Goal: Task Accomplishment & Management: Complete application form

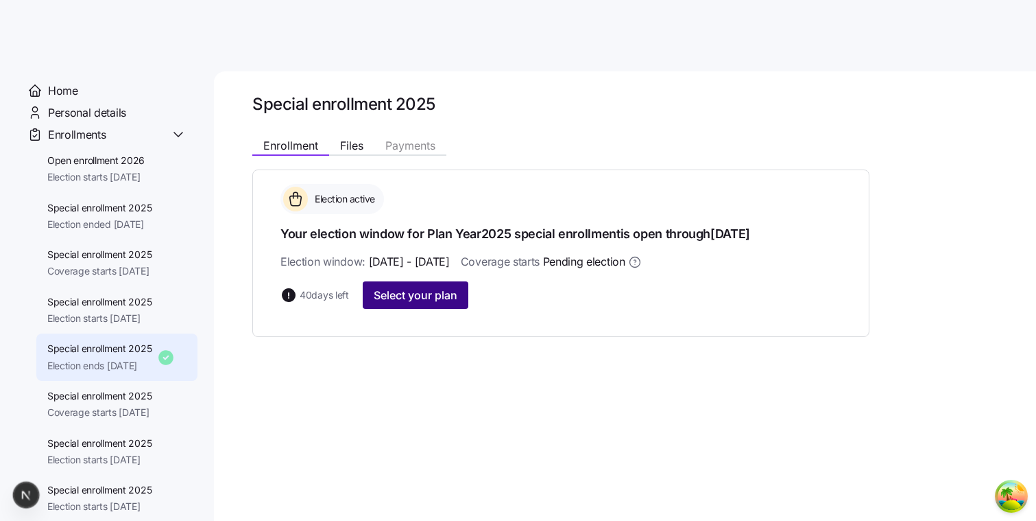
click at [404, 294] on span "Select your plan" at bounding box center [416, 295] width 84 height 16
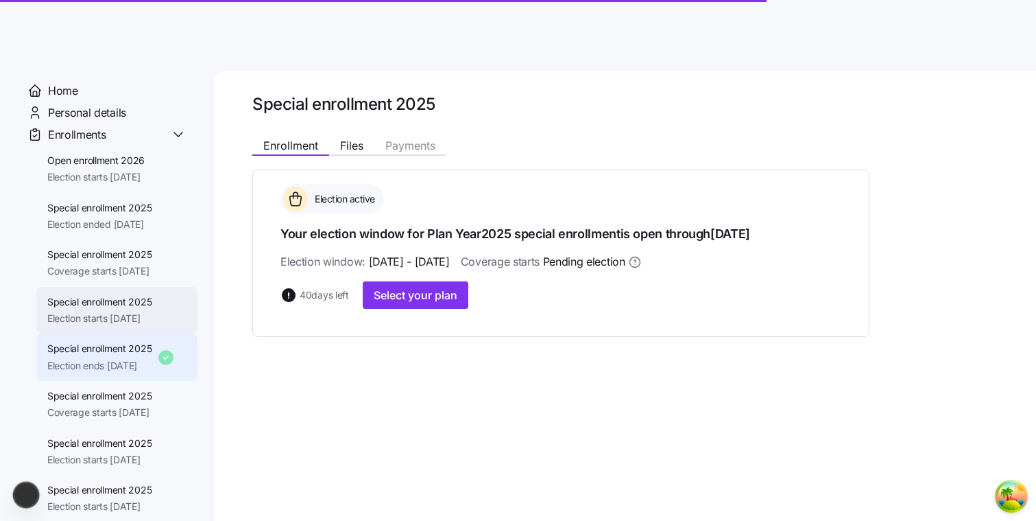
click at [134, 298] on span "Special enrollment 2025" at bounding box center [99, 302] width 105 height 14
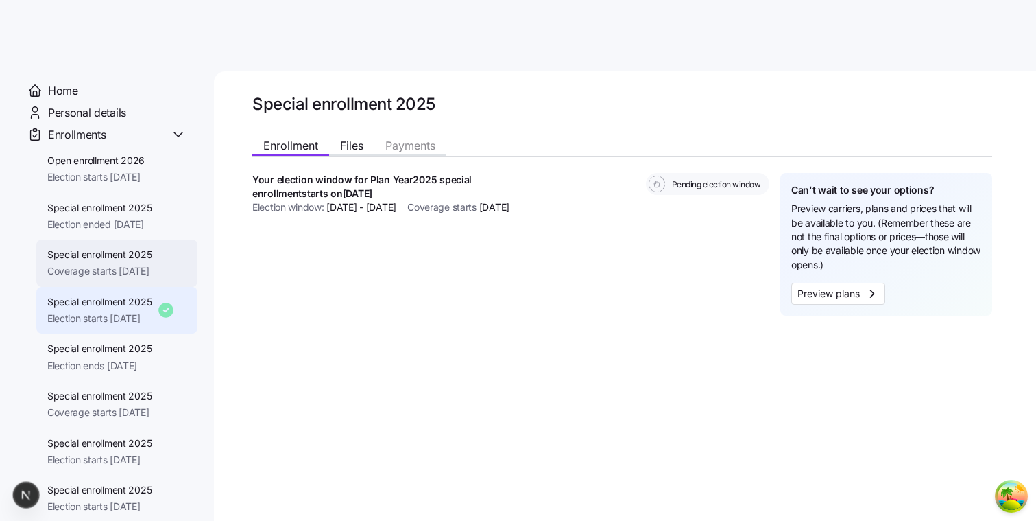
click at [136, 267] on span "Coverage starts 12/01/2025" at bounding box center [99, 271] width 105 height 14
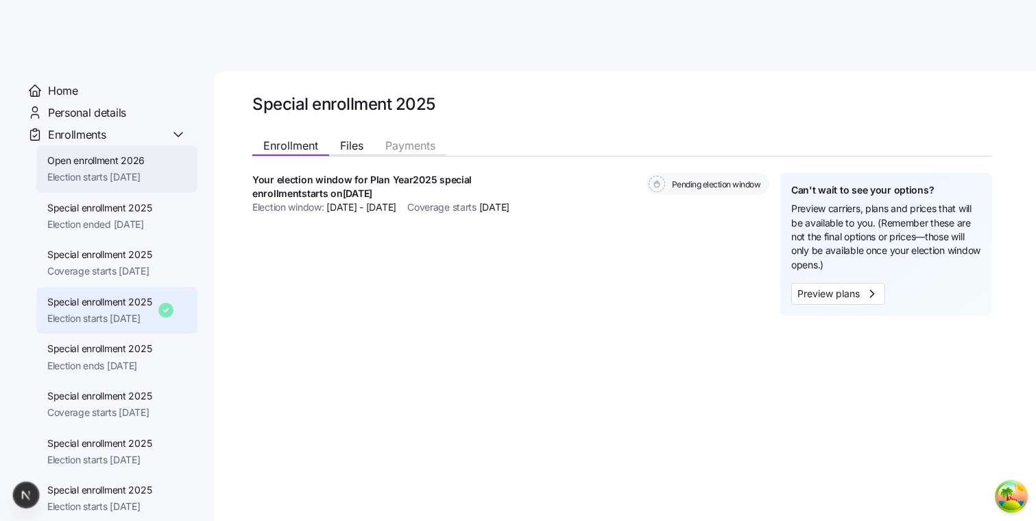
click at [112, 176] on span "Election starts 11/01/2025" at bounding box center [95, 177] width 97 height 14
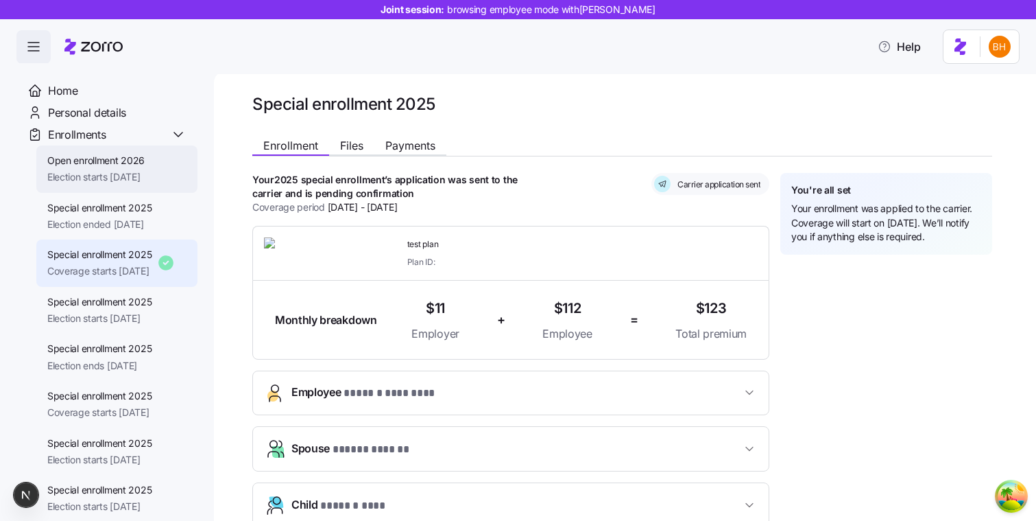
click at [115, 171] on span "Election starts 11/01/2025" at bounding box center [95, 177] width 97 height 14
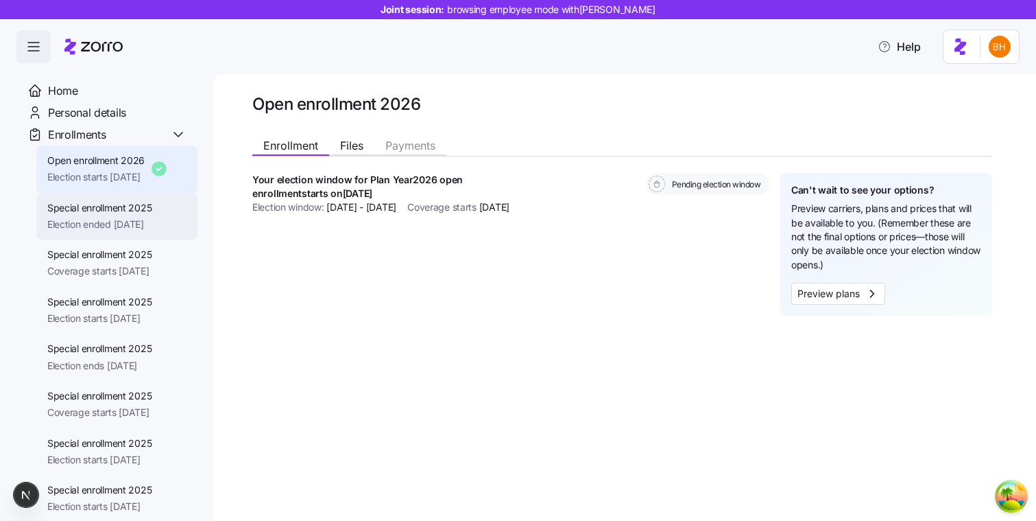
click at [116, 213] on span "Special enrollment 2025" at bounding box center [99, 208] width 105 height 14
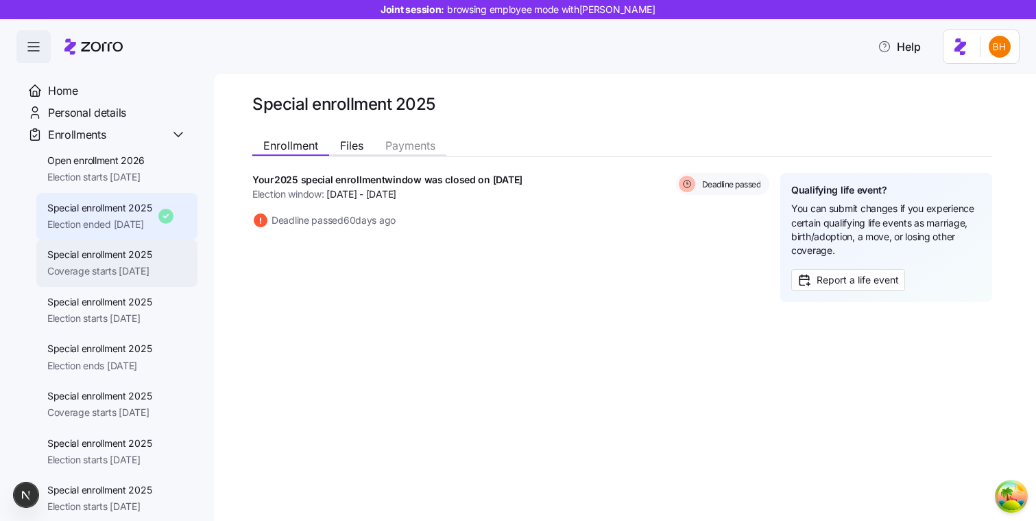
click at [136, 270] on span "Coverage starts 12/01/2025" at bounding box center [99, 271] width 105 height 14
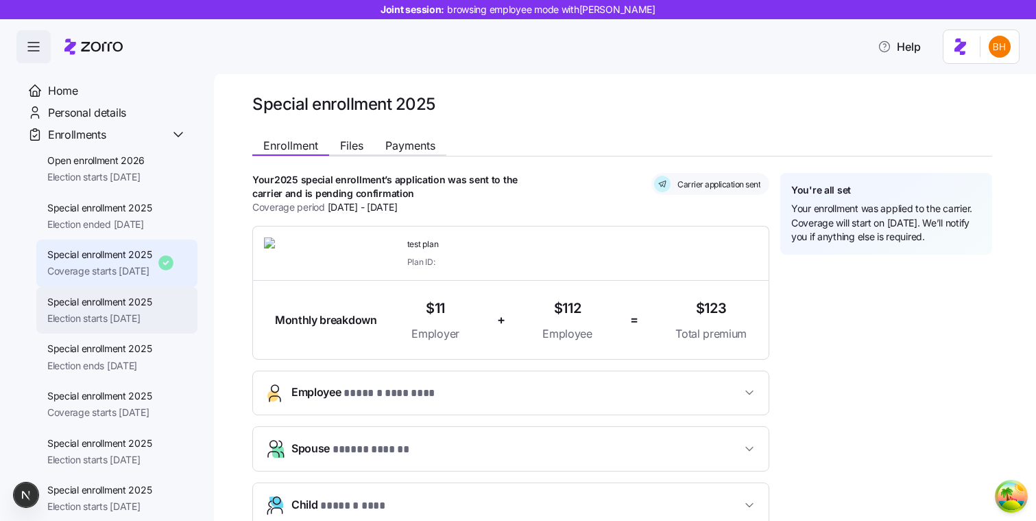
click at [117, 326] on div "Special enrollment 2025 Election starts 11/06/2025" at bounding box center [116, 310] width 161 height 47
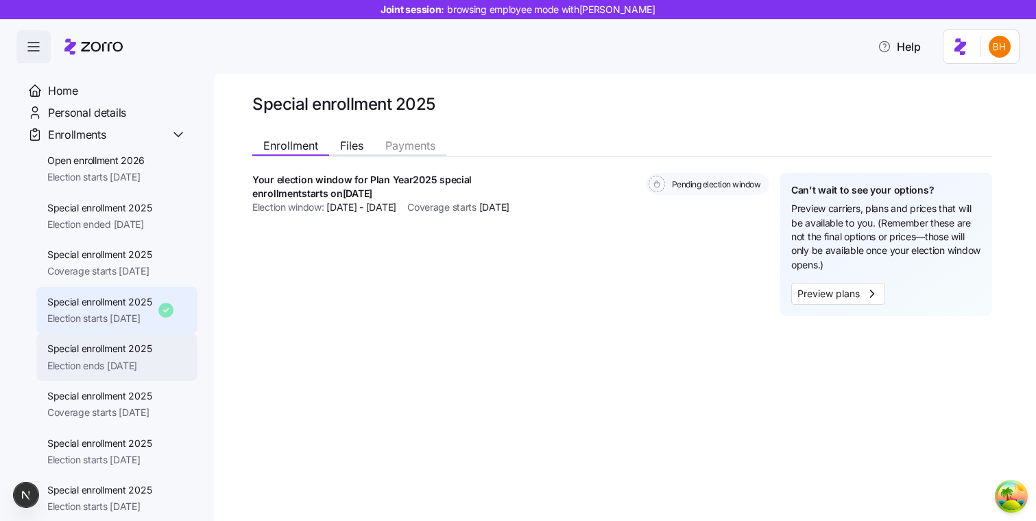
click at [110, 373] on div "Special enrollment 2025 Election ends 11/25/2025" at bounding box center [116, 356] width 161 height 47
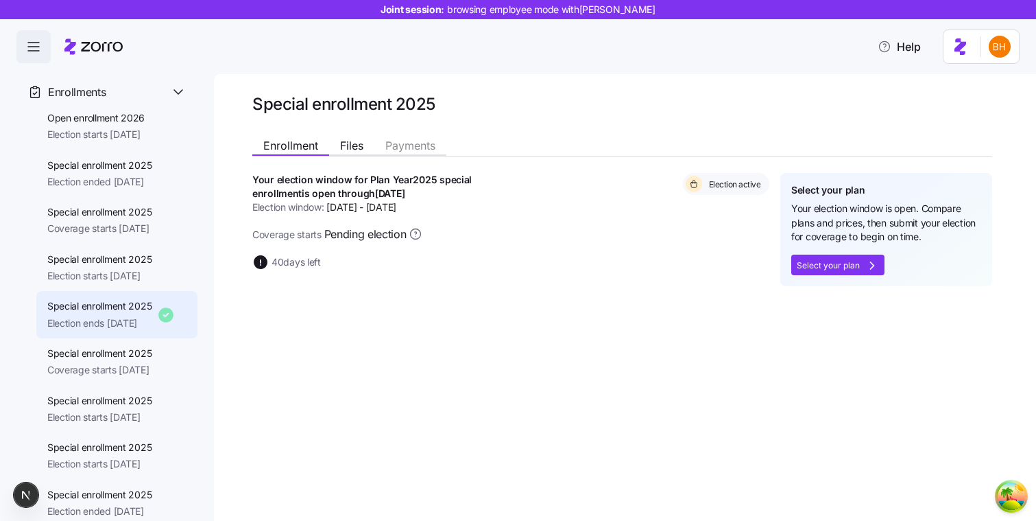
scroll to position [40, 0]
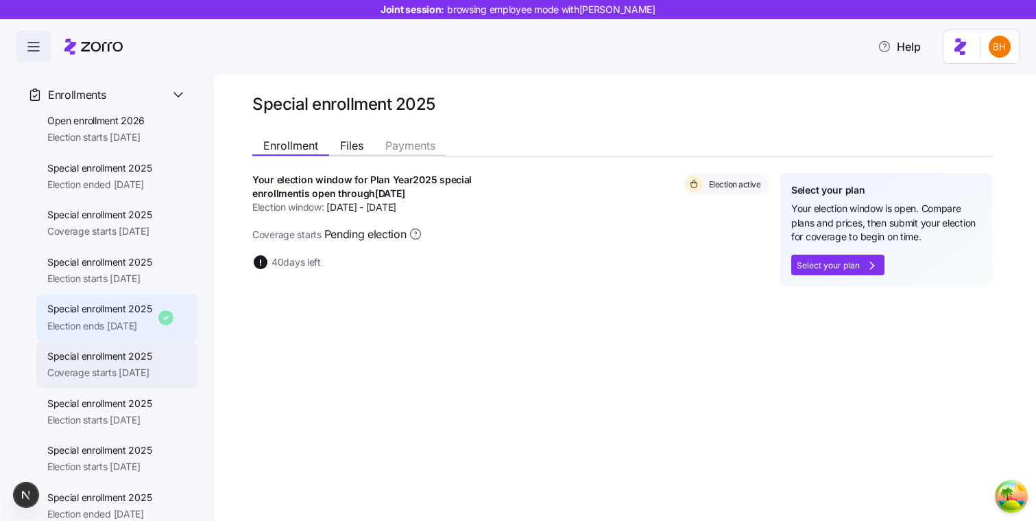
click at [148, 353] on span "Special enrollment 2025" at bounding box center [99, 356] width 105 height 14
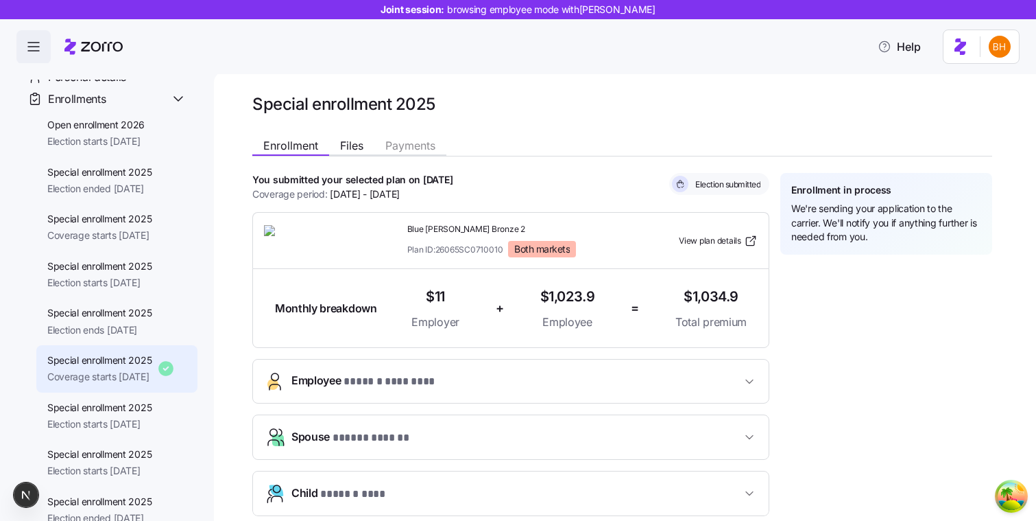
scroll to position [43, 0]
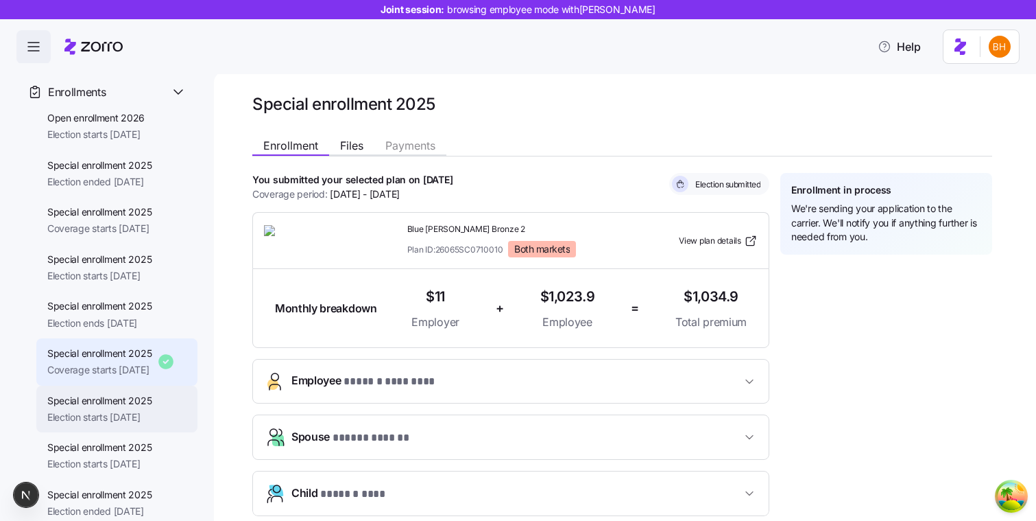
click at [106, 420] on span "Election starts 09/01/2025" at bounding box center [99, 417] width 105 height 14
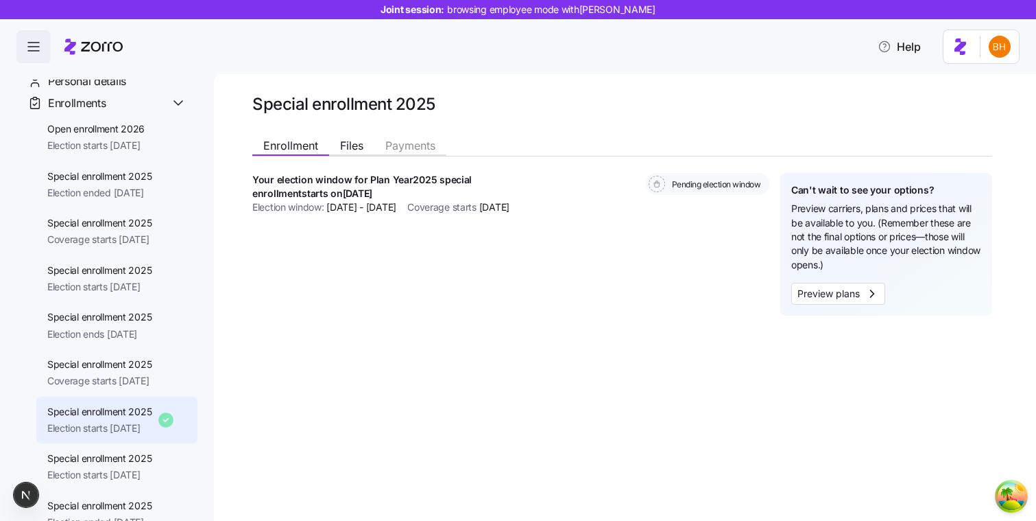
scroll to position [43, 0]
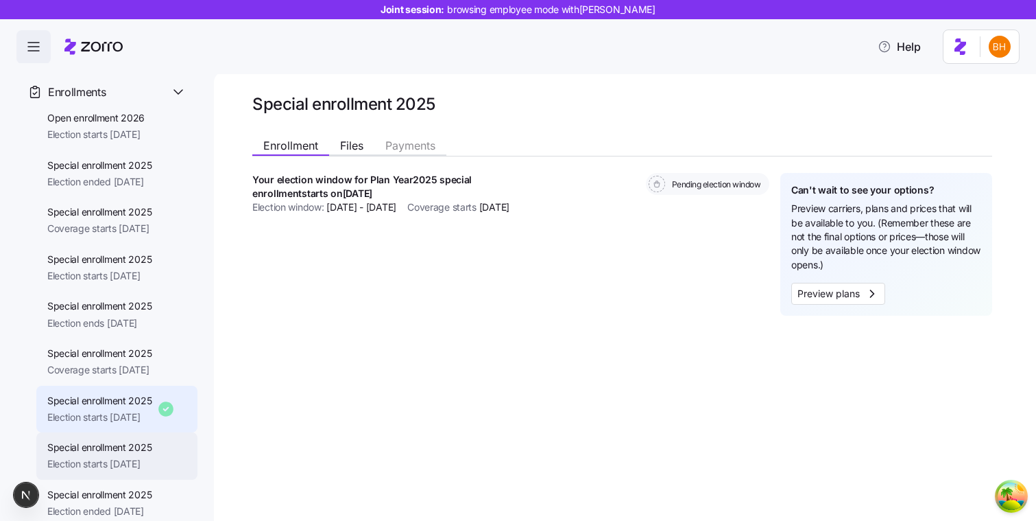
click at [128, 455] on div "Special enrollment 2025 Election starts 10/01/2025" at bounding box center [99, 455] width 105 height 31
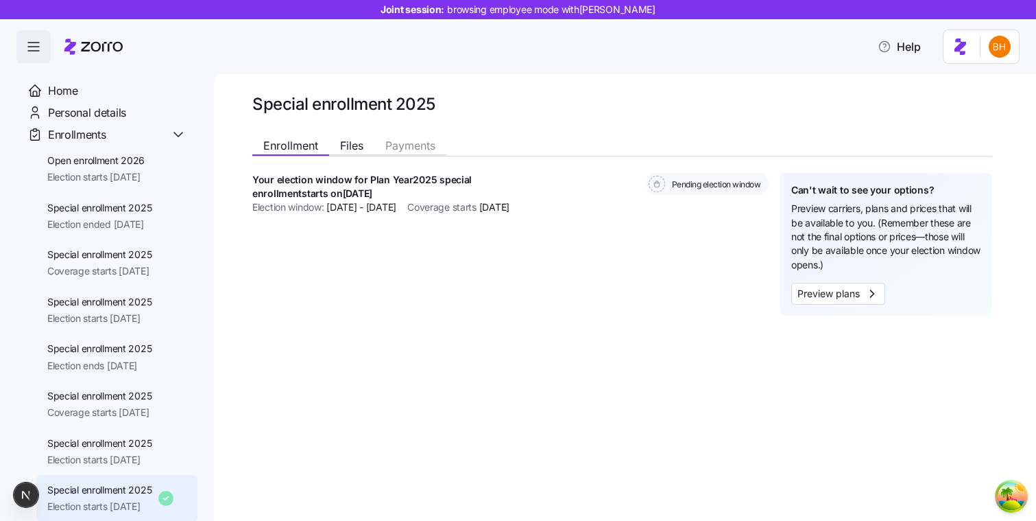
scroll to position [43, 0]
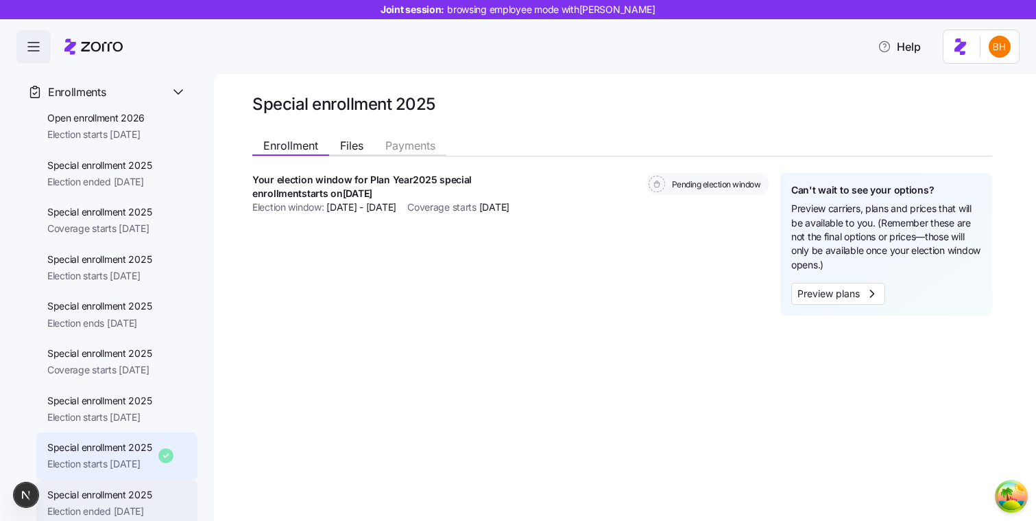
click at [126, 505] on span "Election ended 08/02/2025" at bounding box center [99, 511] width 105 height 14
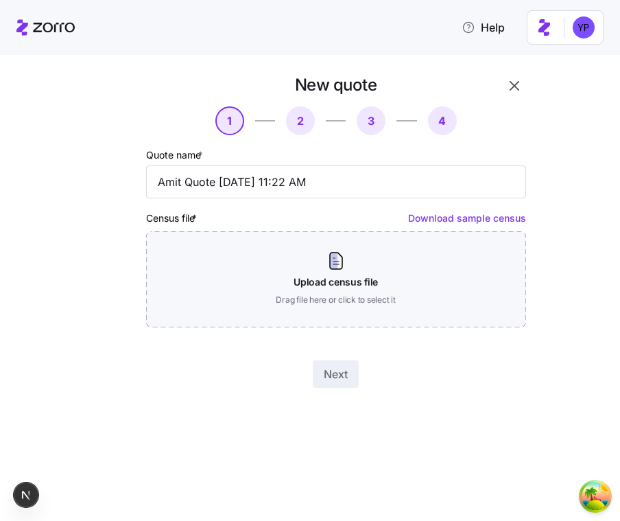
click at [510, 78] on button "button" at bounding box center [514, 85] width 23 height 23
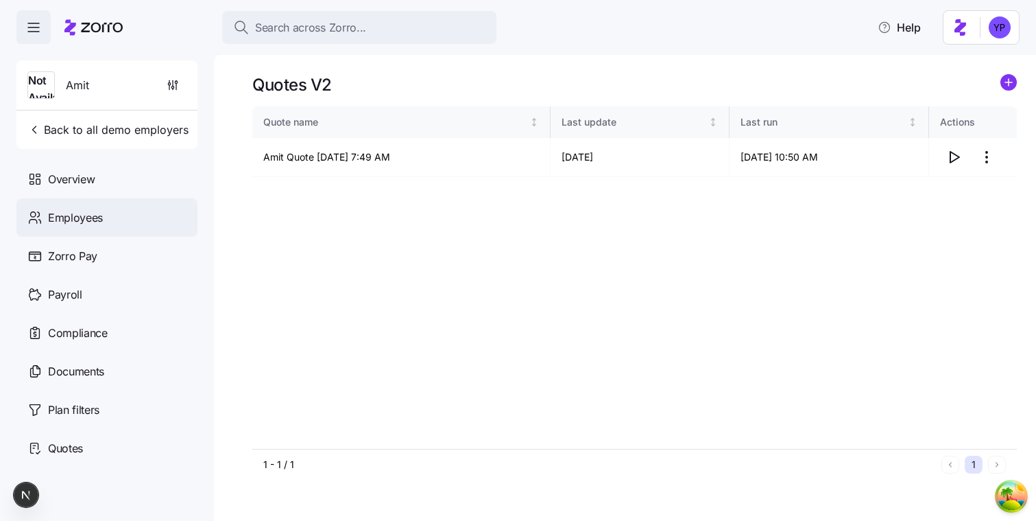
click at [127, 224] on div "Employees" at bounding box center [106, 217] width 181 height 38
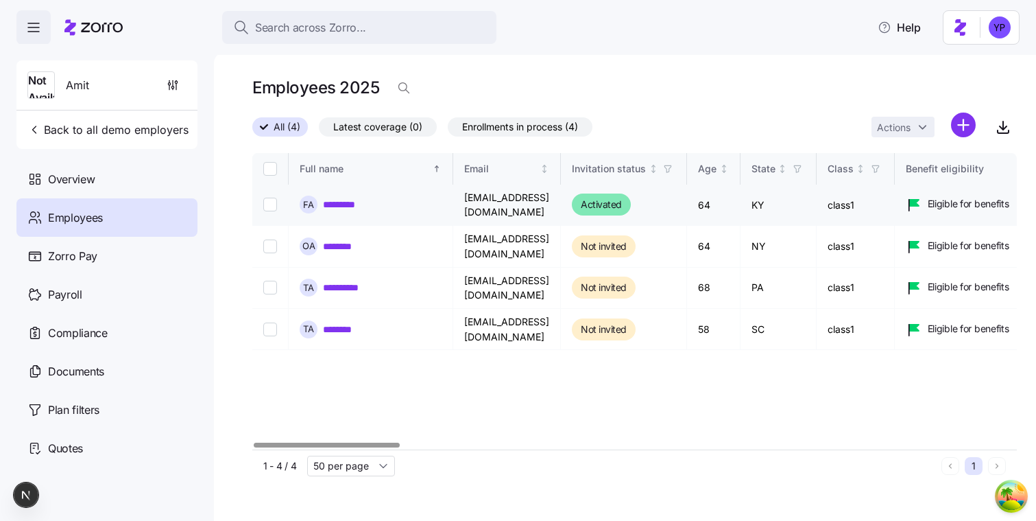
click at [339, 198] on link "*********" at bounding box center [344, 205] width 43 height 14
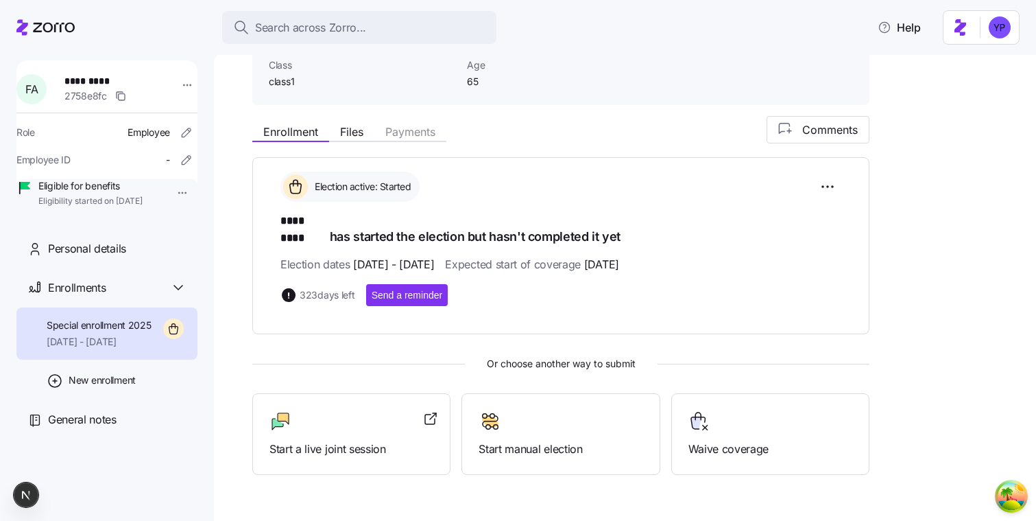
scroll to position [120, 0]
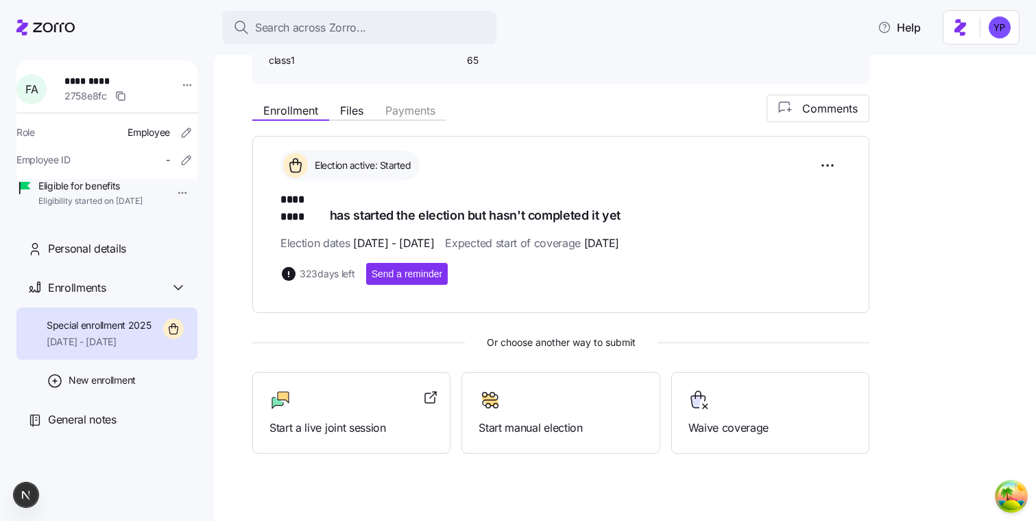
click at [233, 235] on div "Amit All employees ********* Special enrollment 2025 Class class1 Age 65 Enroll…" at bounding box center [625, 286] width 822 height 468
click at [109, 387] on span "New enrollment" at bounding box center [102, 380] width 67 height 14
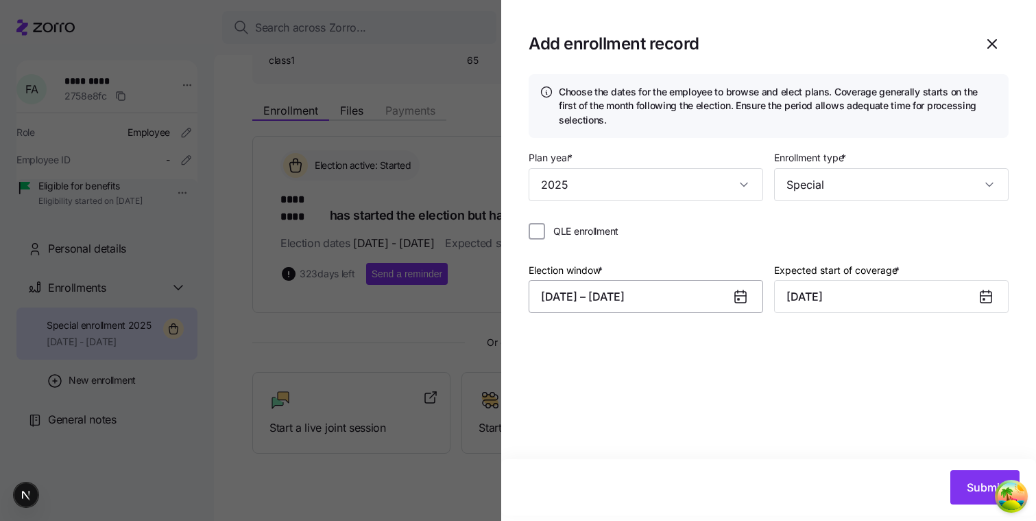
click at [562, 299] on button "10/15/2025 – 10/20/2025" at bounding box center [646, 296] width 235 height 33
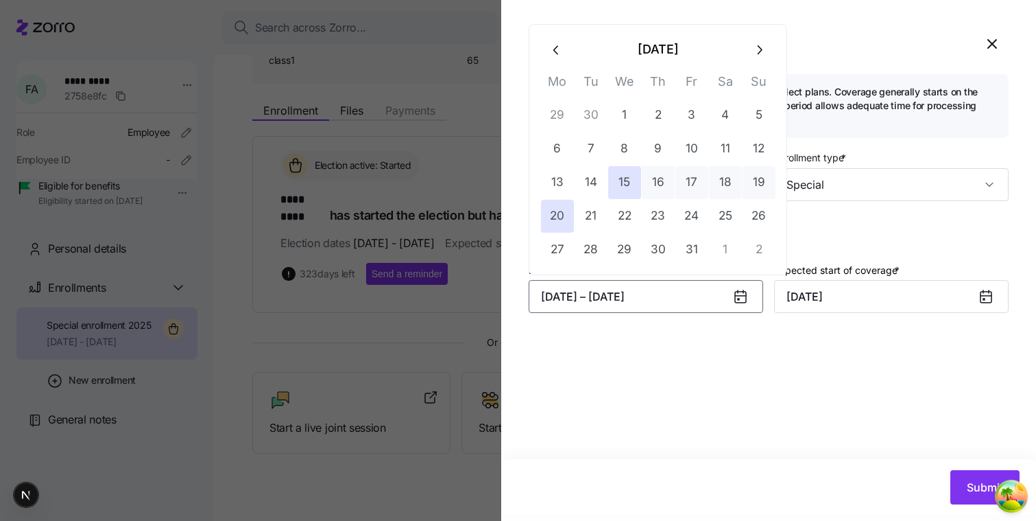
click at [619, 355] on div "Choose the dates for the employee to browse and elect plans. Coverage generally…" at bounding box center [768, 266] width 535 height 385
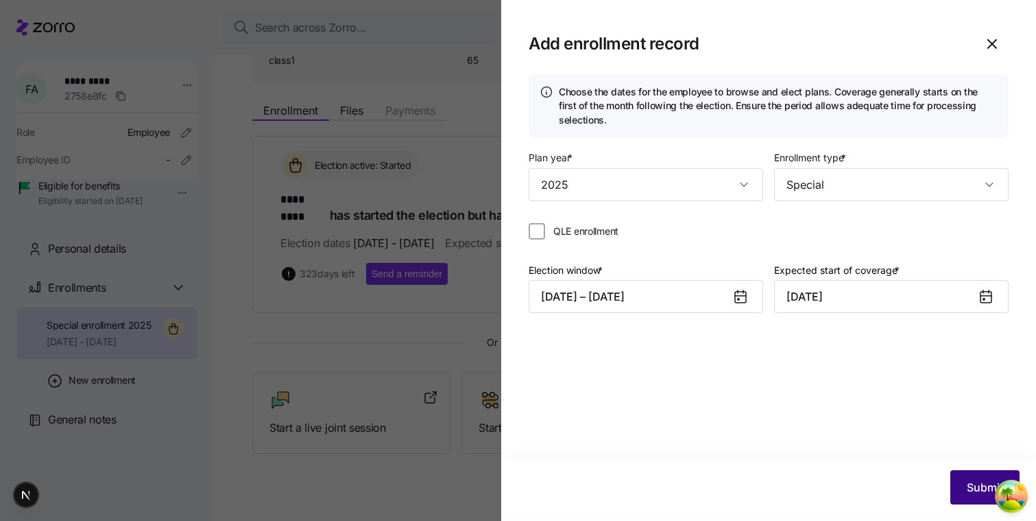
click at [619, 486] on button "Submit" at bounding box center [985, 487] width 69 height 34
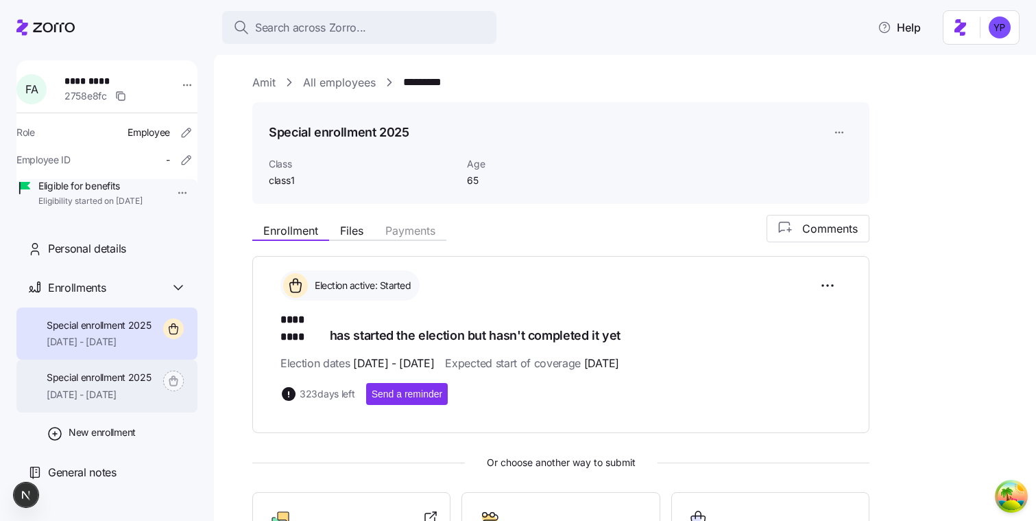
click at [93, 401] on span "11/01/2025 - 12/31/2025" at bounding box center [99, 395] width 105 height 14
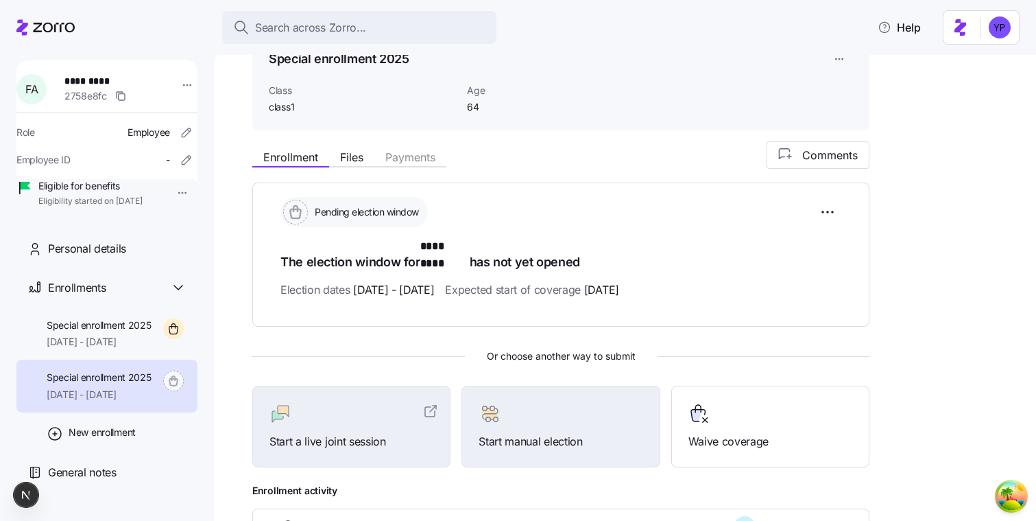
scroll to position [72, 0]
click at [619, 215] on html "Search across Zorro... Help F A ********* 2758e8fc Role Employee Employee ID - …" at bounding box center [518, 256] width 1036 height 512
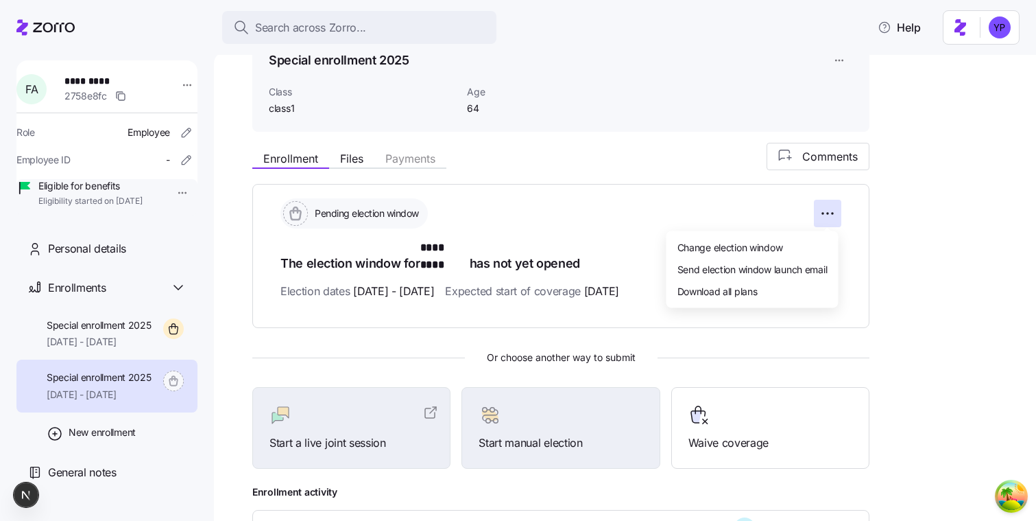
click at [619, 235] on div "Change election window Send election window launch email Download all plans" at bounding box center [753, 269] width 172 height 77
click at [619, 248] on span "Change election window" at bounding box center [731, 247] width 106 height 14
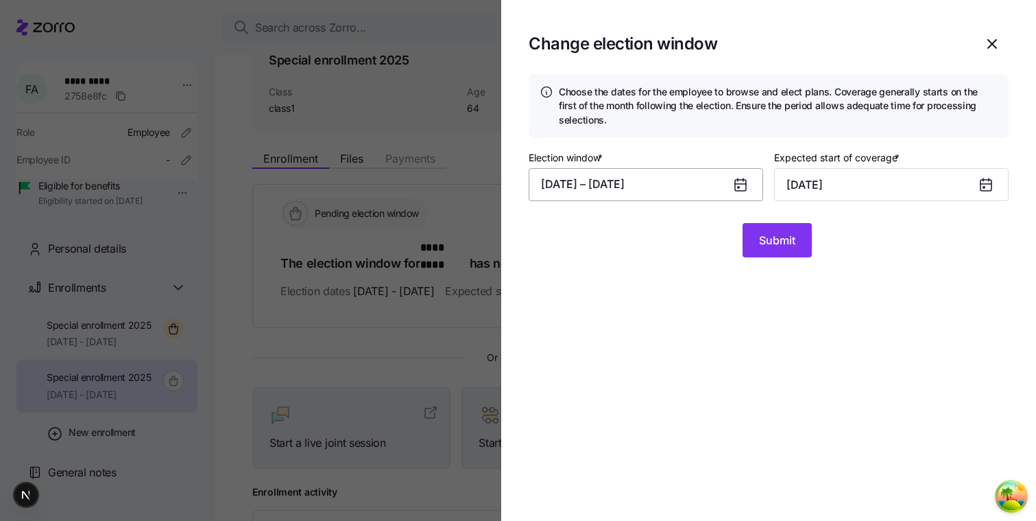
click at [575, 180] on button "10/15/2025 – 10/20/2025" at bounding box center [646, 184] width 235 height 33
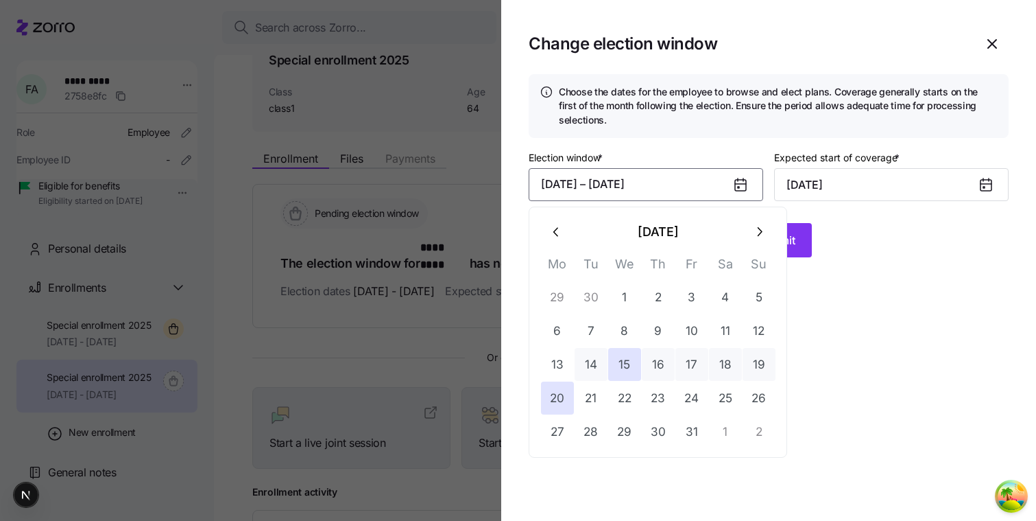
click at [584, 366] on button "14" at bounding box center [591, 364] width 33 height 33
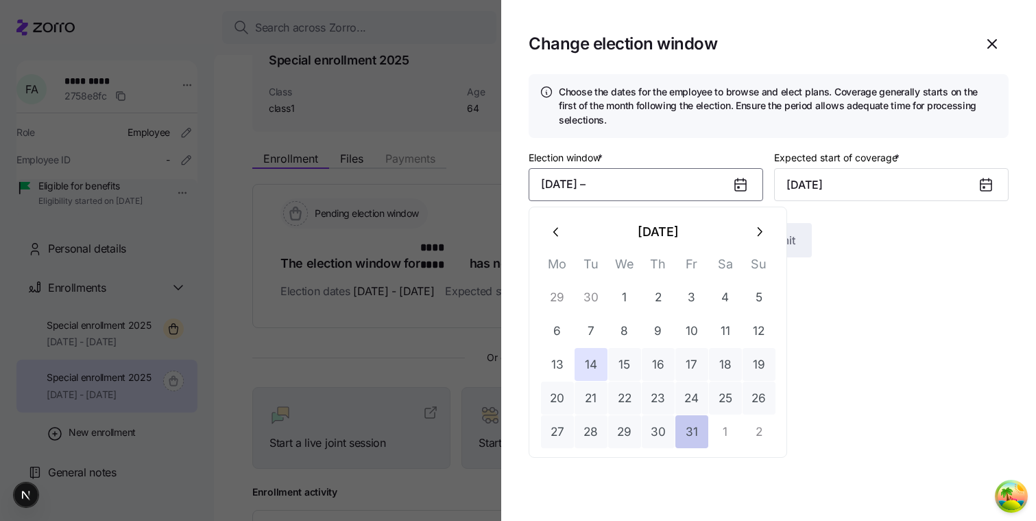
click at [619, 429] on button "31" at bounding box center [692, 431] width 33 height 33
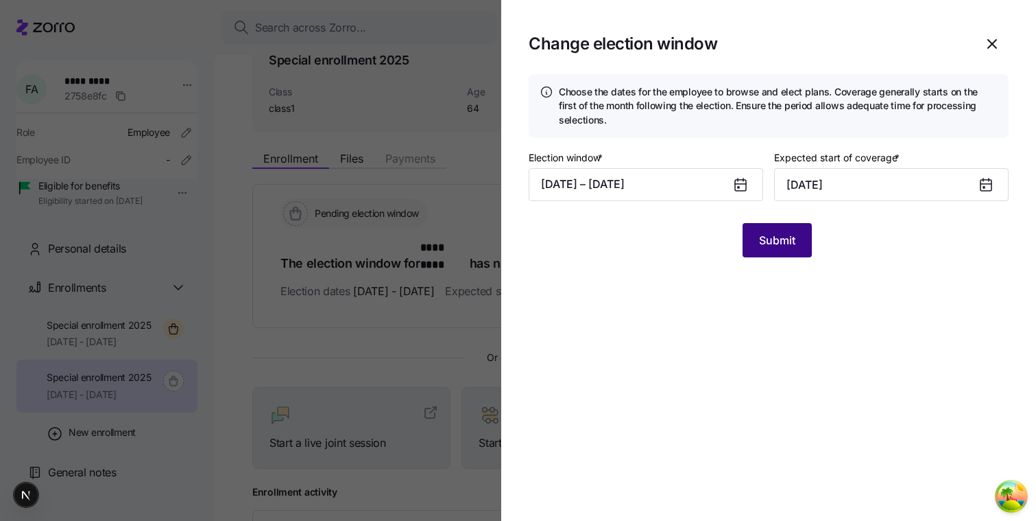
click at [619, 248] on span "Submit" at bounding box center [777, 240] width 36 height 16
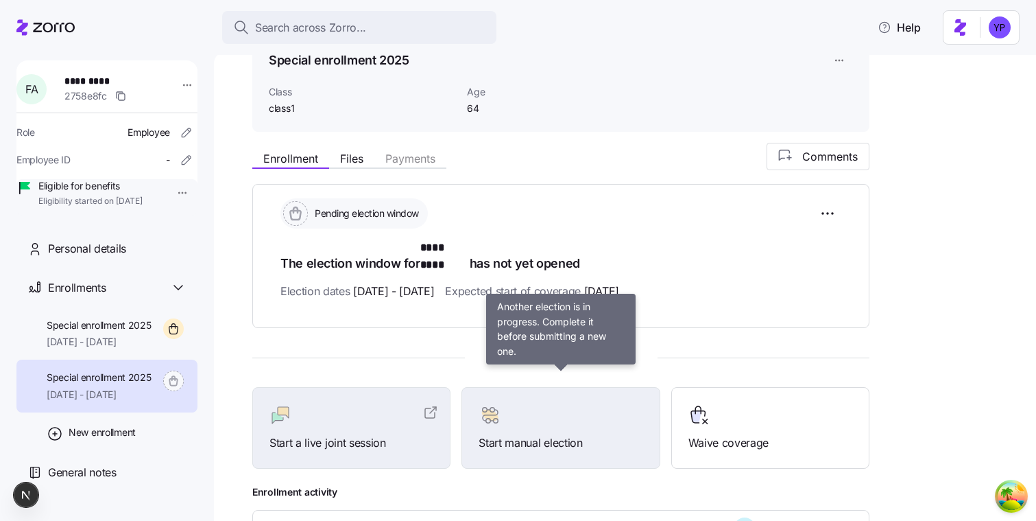
click at [581, 404] on div at bounding box center [561, 415] width 164 height 22
click at [562, 416] on div "Start manual election" at bounding box center [561, 427] width 164 height 47
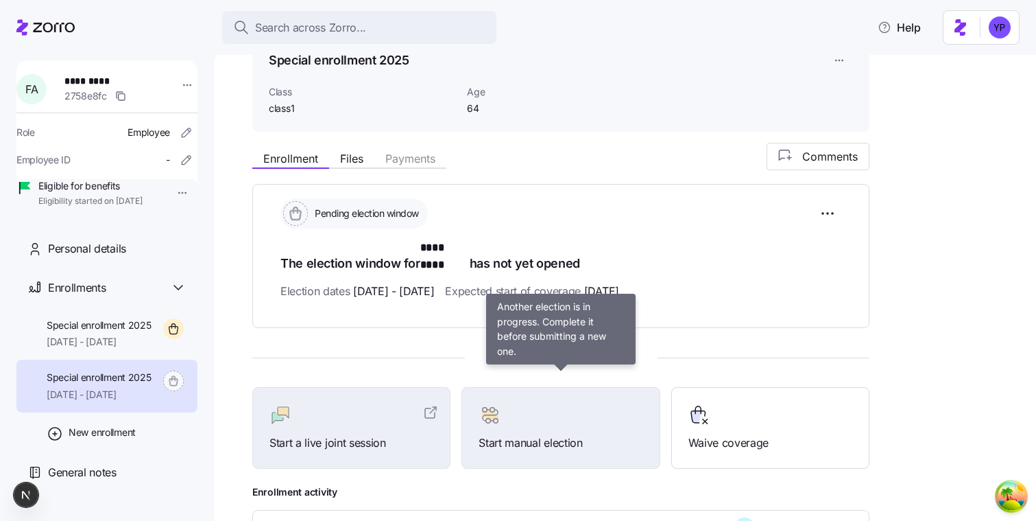
click at [605, 418] on div "Start manual election" at bounding box center [561, 427] width 164 height 47
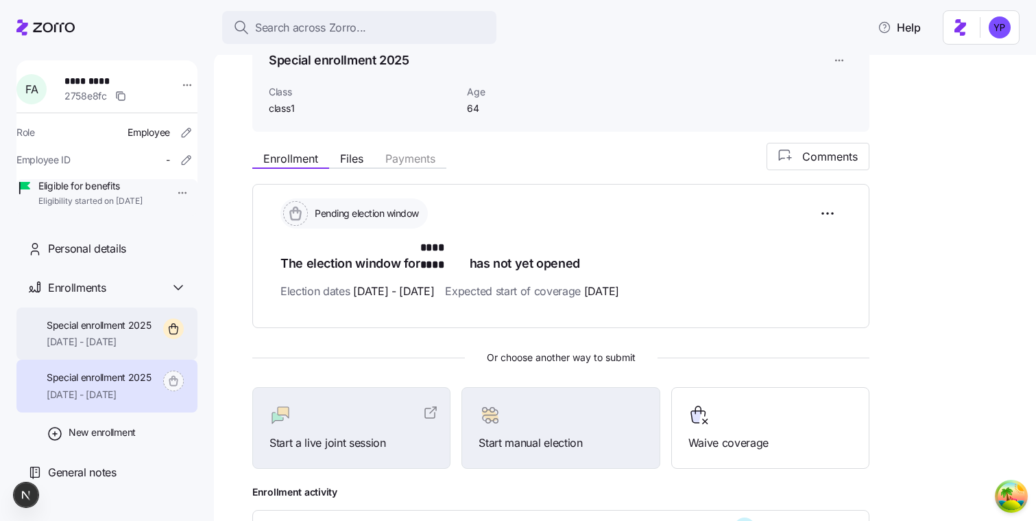
click at [123, 332] on span "Special enrollment 2025" at bounding box center [99, 325] width 105 height 14
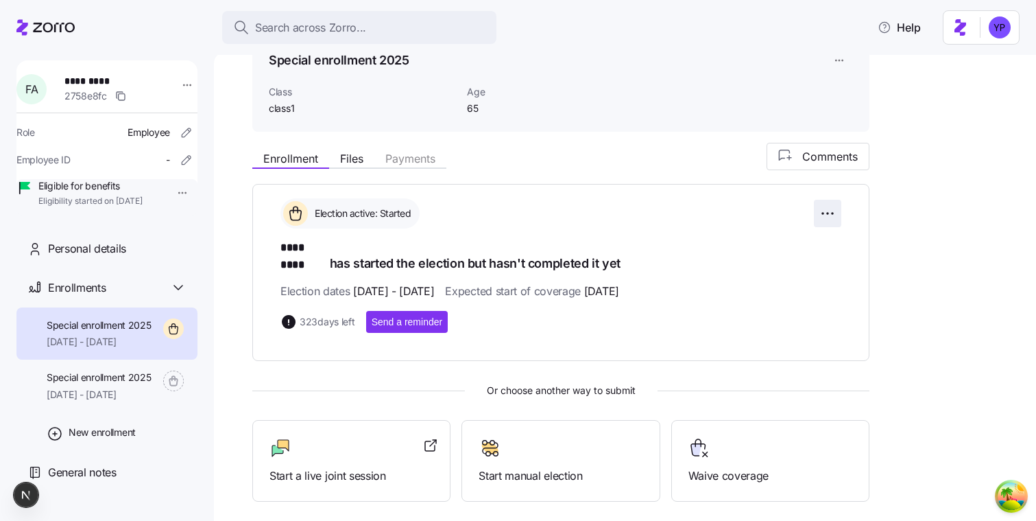
click at [619, 222] on html "Search across Zorro... Help F A ********* 2758e8fc Role Employee Employee ID - …" at bounding box center [518, 256] width 1036 height 512
click at [619, 189] on html "Search across Zorro... Help F A ********* 2758e8fc Role Employee Employee ID - …" at bounding box center [518, 256] width 1036 height 512
click at [619, 60] on html "Search across Zorro... Help F A ********* 2758e8fc Role Employee Employee ID - …" at bounding box center [518, 256] width 1036 height 512
click at [619, 119] on div "Delete enrollment record" at bounding box center [892, 115] width 110 height 15
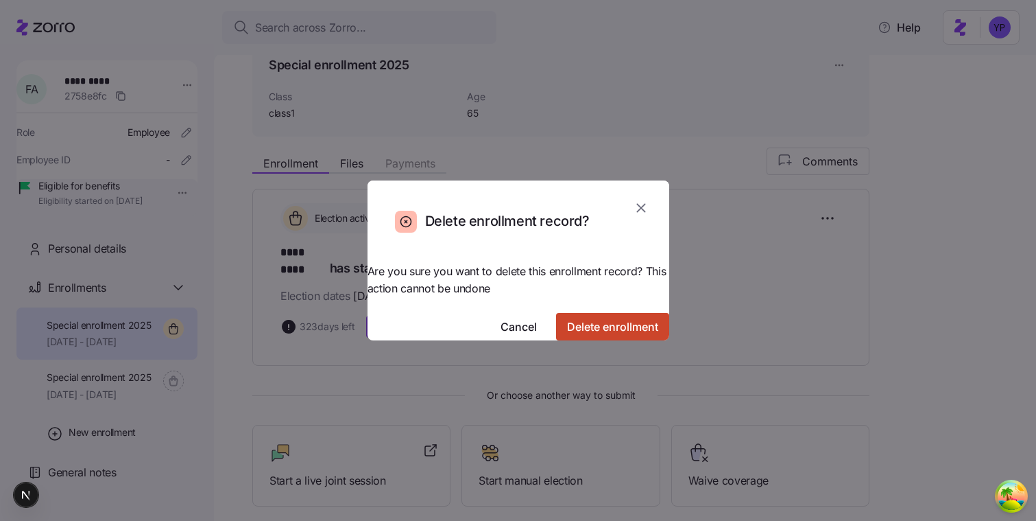
click at [567, 319] on span "Delete enrollment" at bounding box center [612, 326] width 91 height 16
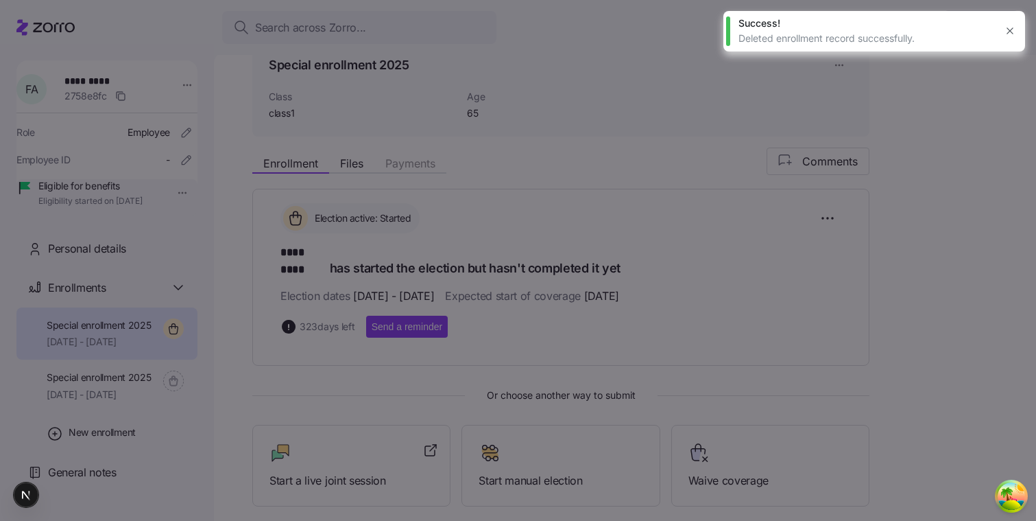
scroll to position [0, 0]
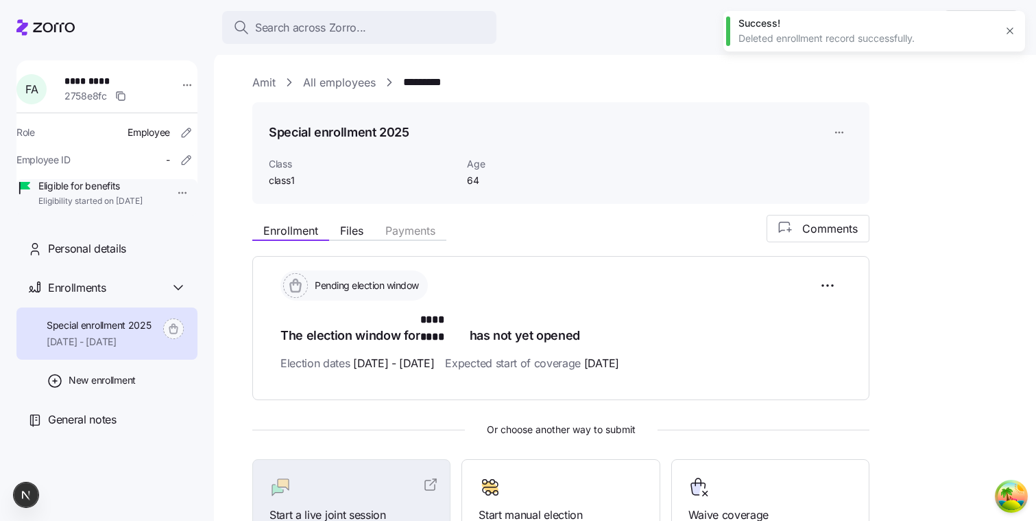
click at [124, 332] on span "Special enrollment 2025" at bounding box center [99, 325] width 105 height 14
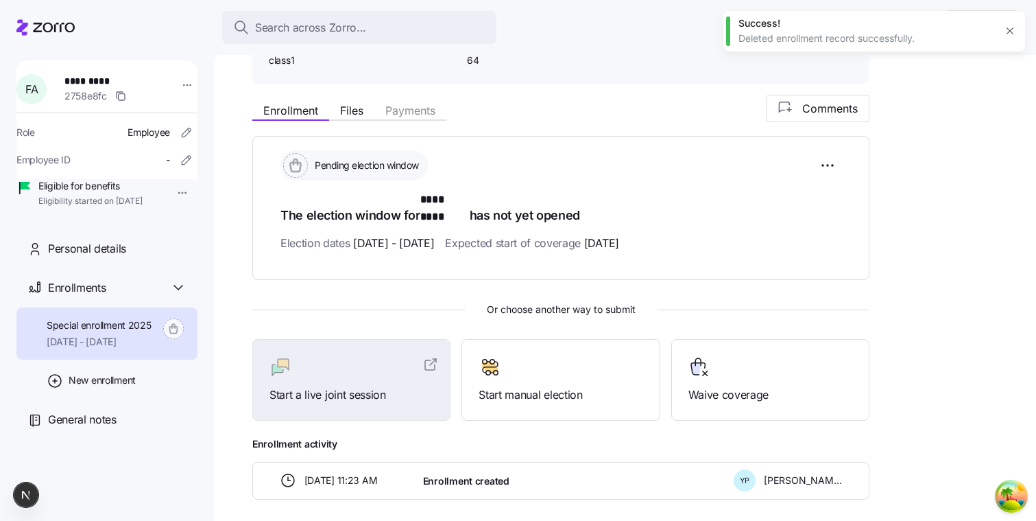
scroll to position [143, 0]
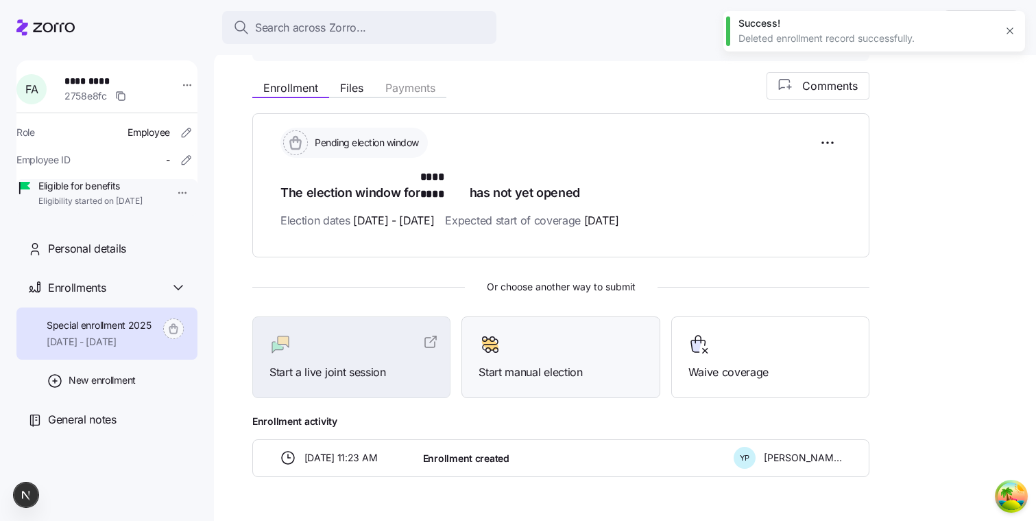
click at [586, 341] on div "Start manual election" at bounding box center [561, 356] width 164 height 47
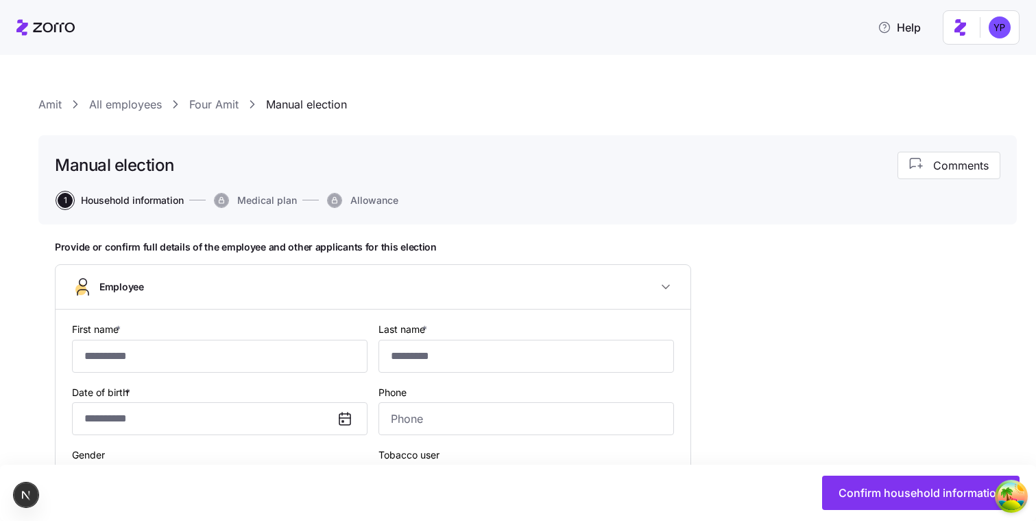
type input "****"
type input "[EMAIL_ADDRESS][DOMAIN_NAME]"
type input "[PERSON_NAME][EMAIL_ADDRESS][PERSON_NAME][DOMAIN_NAME]"
type input "**********"
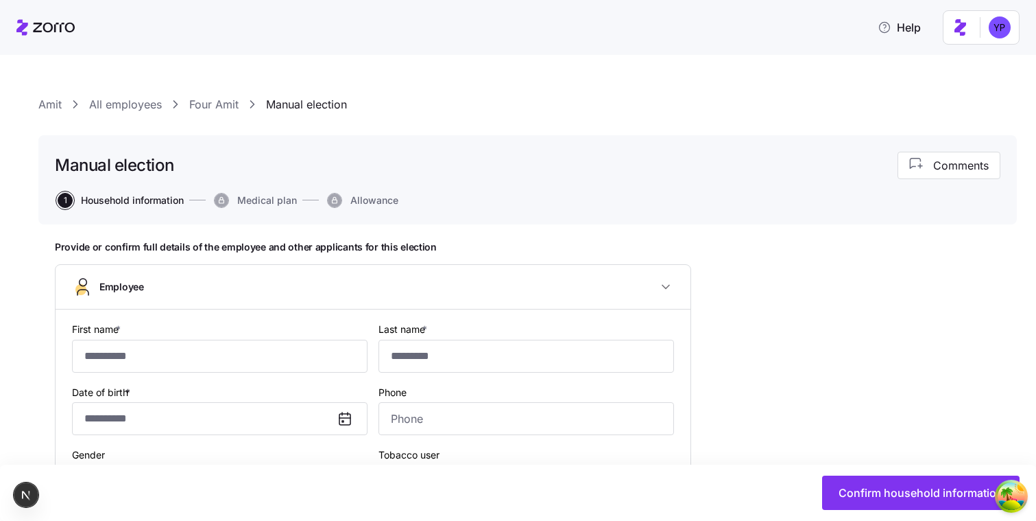
checkbox input "true"
type input "**********"
type input "(208) 954-6753"
type input "[DEMOGRAPHIC_DATA] citizen"
type input "In a domestic partnership"
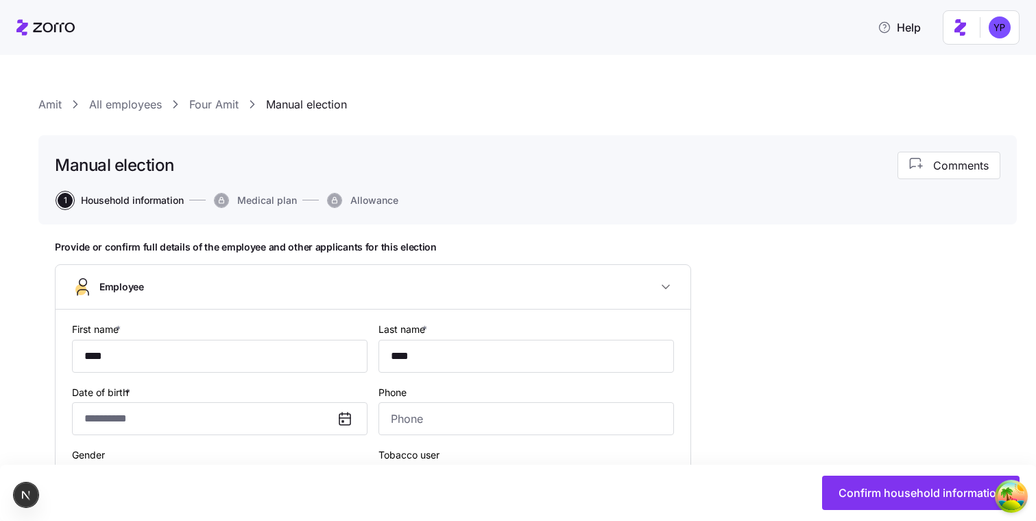
type input "class1"
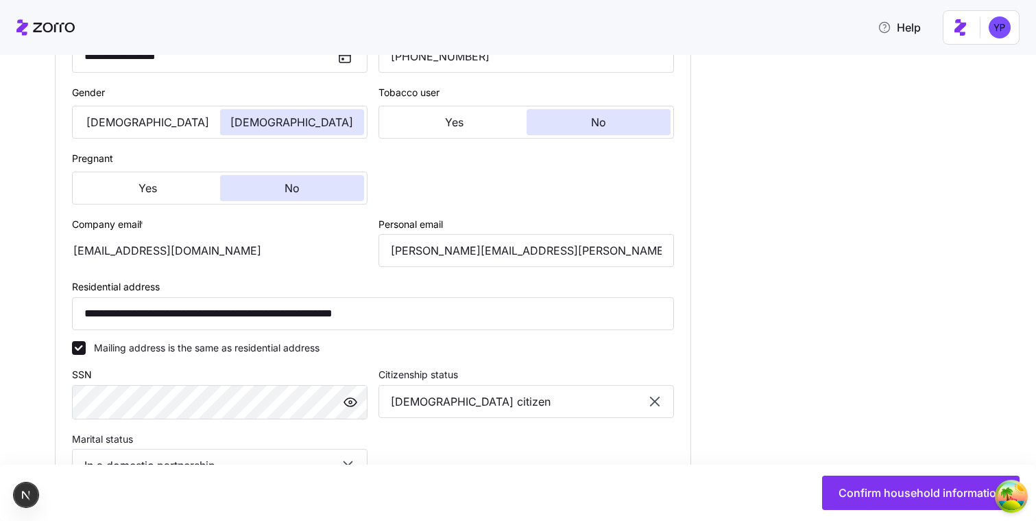
scroll to position [380, 0]
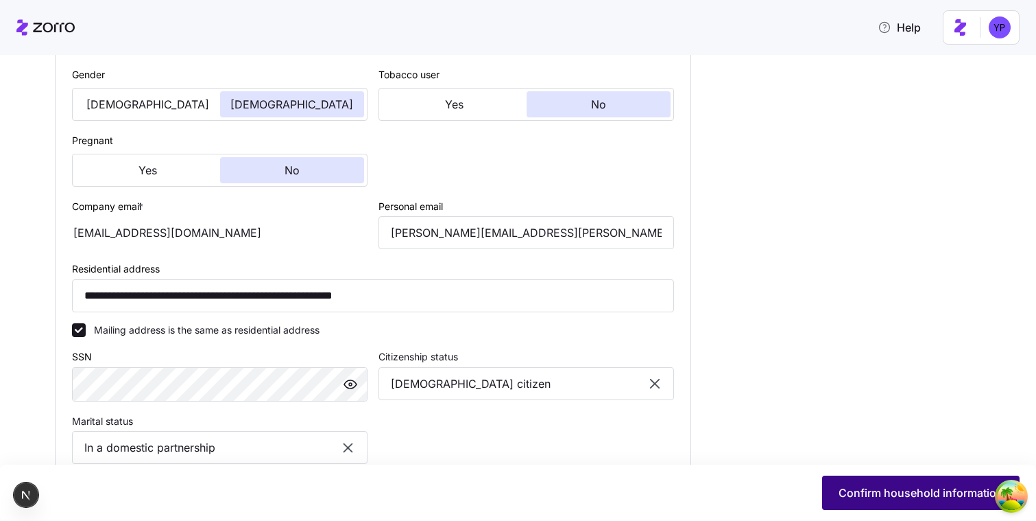
click at [619, 504] on button "Confirm household information" at bounding box center [921, 492] width 198 height 34
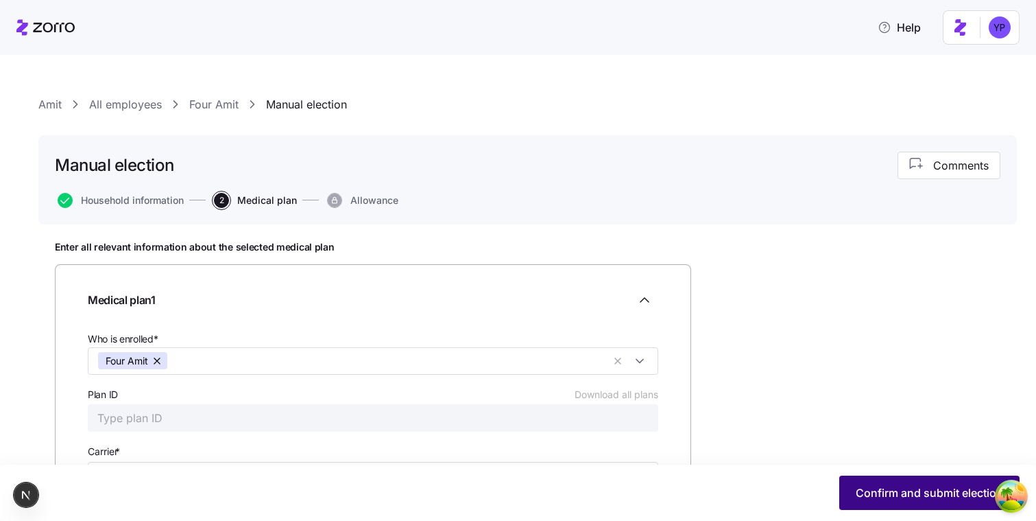
click at [619, 479] on button "Confirm and submit election" at bounding box center [930, 492] width 180 height 34
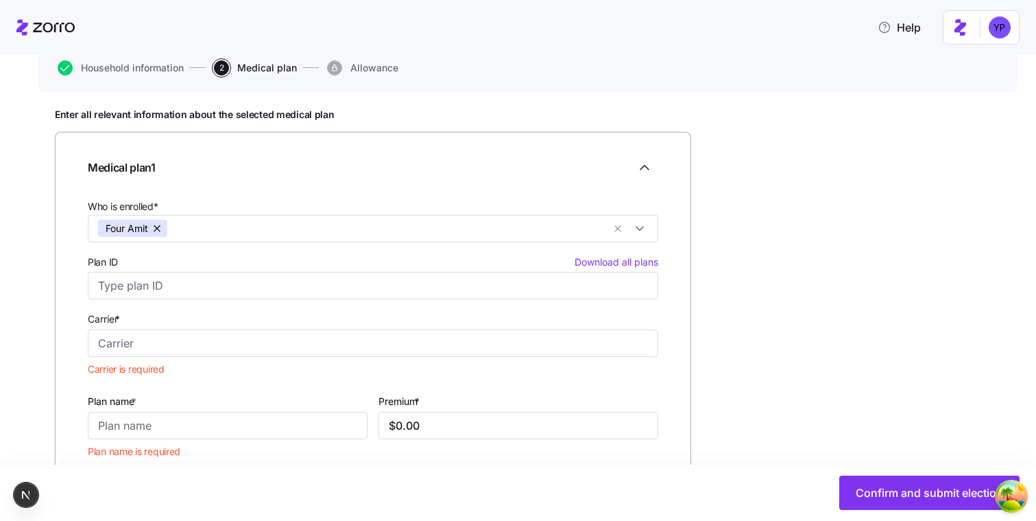
scroll to position [189, 0]
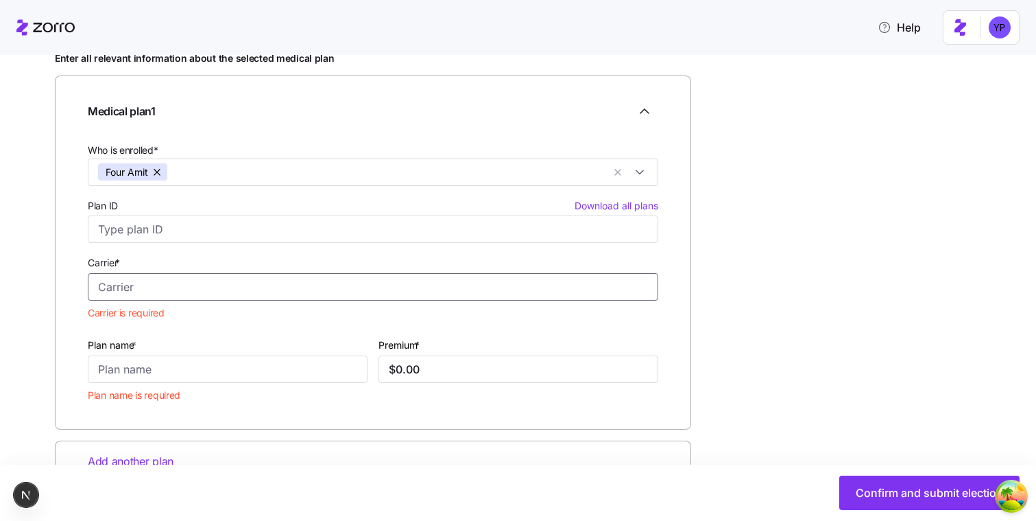
click at [416, 285] on input "Carrier *" at bounding box center [373, 286] width 571 height 27
click at [246, 342] on div "Anthem" at bounding box center [373, 351] width 564 height 28
type input "Anthem"
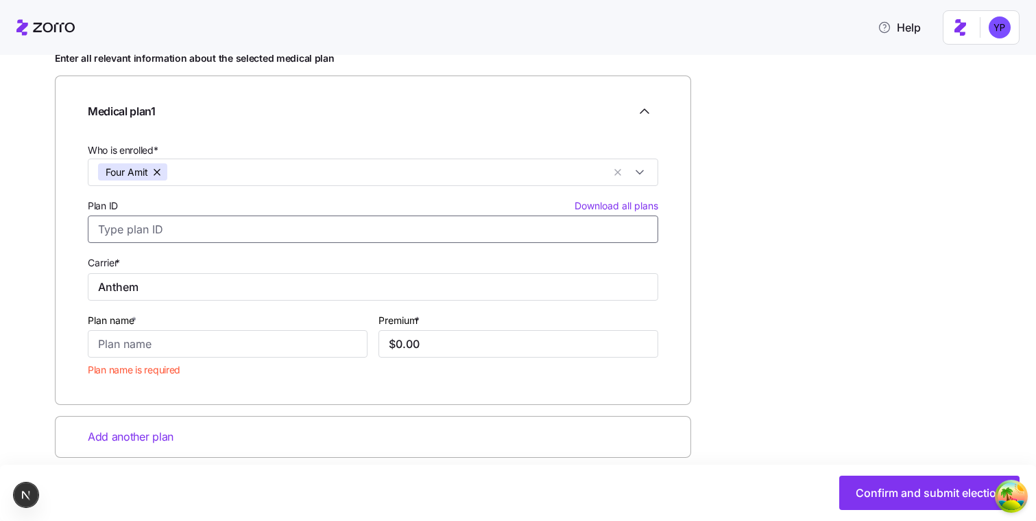
click at [195, 230] on input "Plan ID Download all plans" at bounding box center [373, 228] width 571 height 27
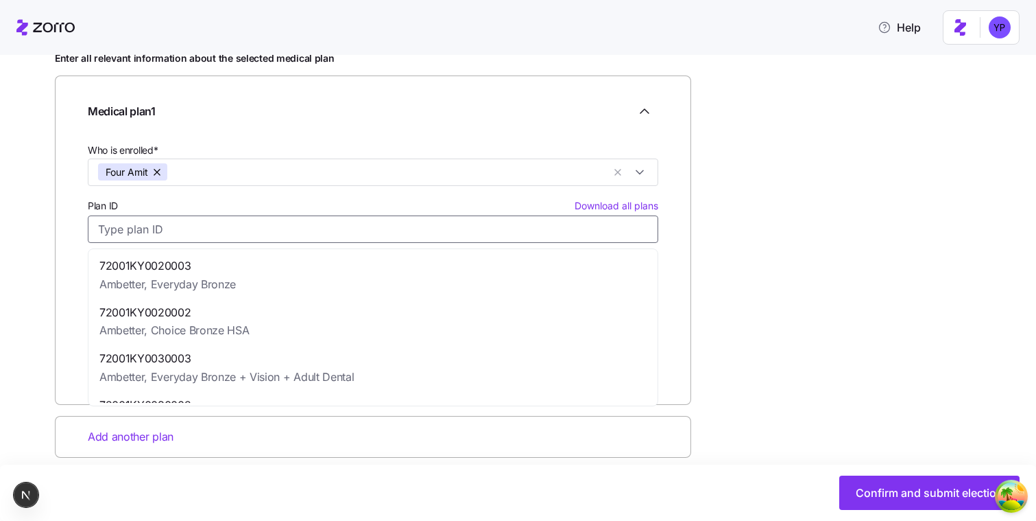
click at [307, 332] on div "72001KY0020002 Ambetter, Choice Bronze HSA" at bounding box center [373, 321] width 564 height 47
type input "72001KY0020002"
type input "Ambetter"
type input "Choice Bronze HSA"
type input "$830.75"
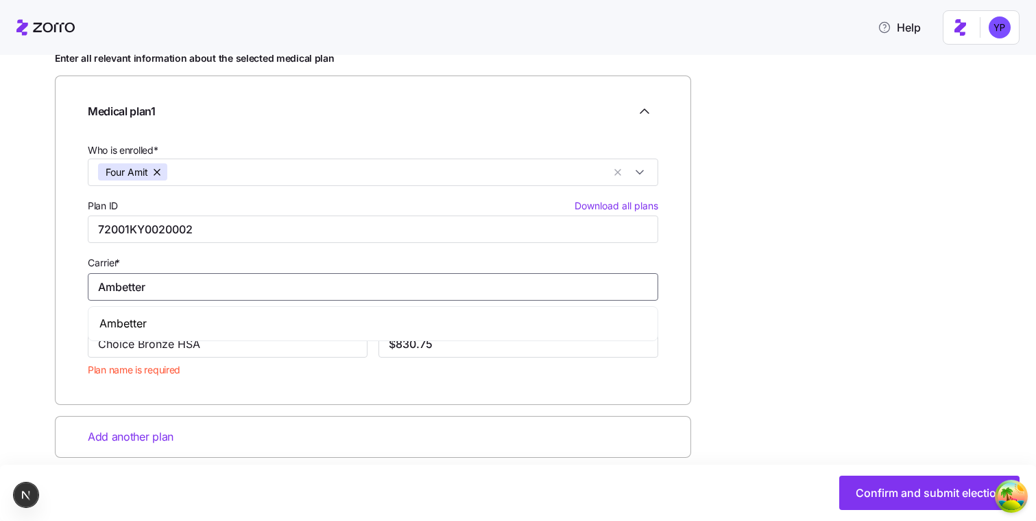
click at [246, 292] on input "Ambetter" at bounding box center [373, 286] width 571 height 27
click at [215, 316] on div "Ambetter" at bounding box center [373, 323] width 564 height 28
click at [204, 349] on input "Choice Bronze HSA" at bounding box center [228, 343] width 280 height 27
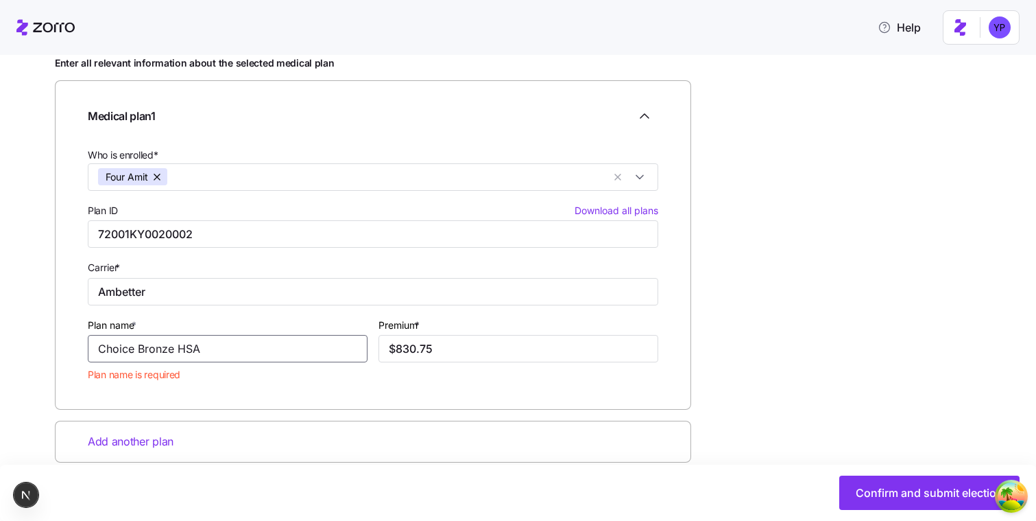
scroll to position [185, 0]
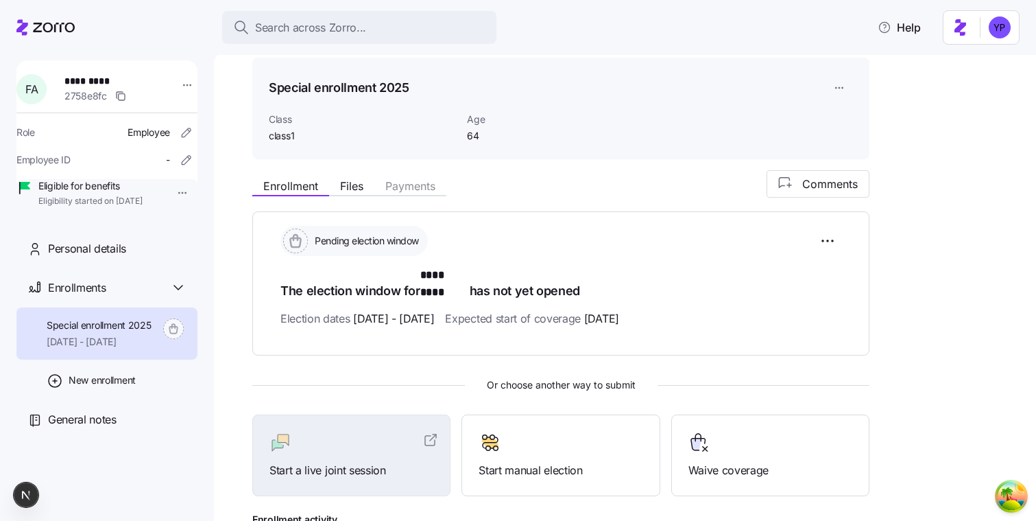
scroll to position [50, 0]
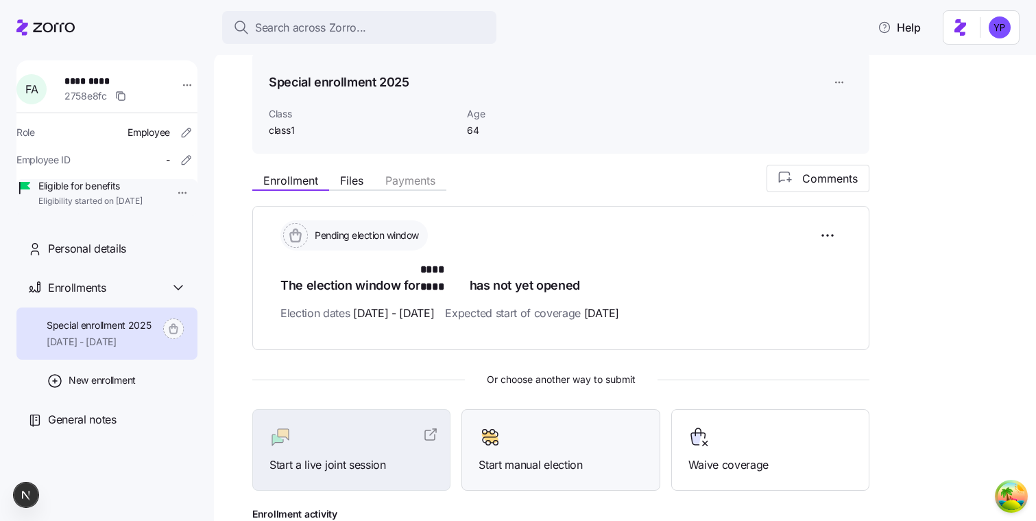
click at [531, 426] on div at bounding box center [561, 437] width 164 height 22
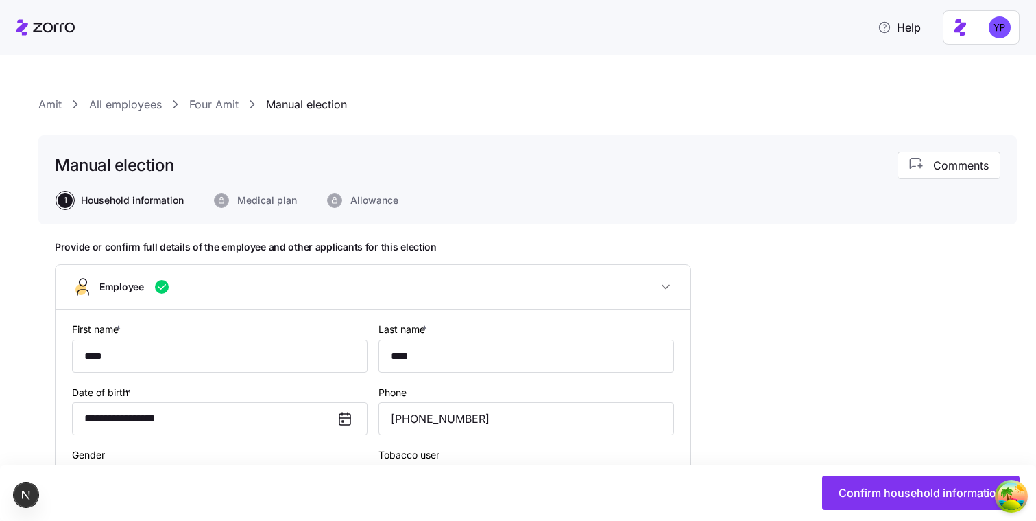
type input "class1"
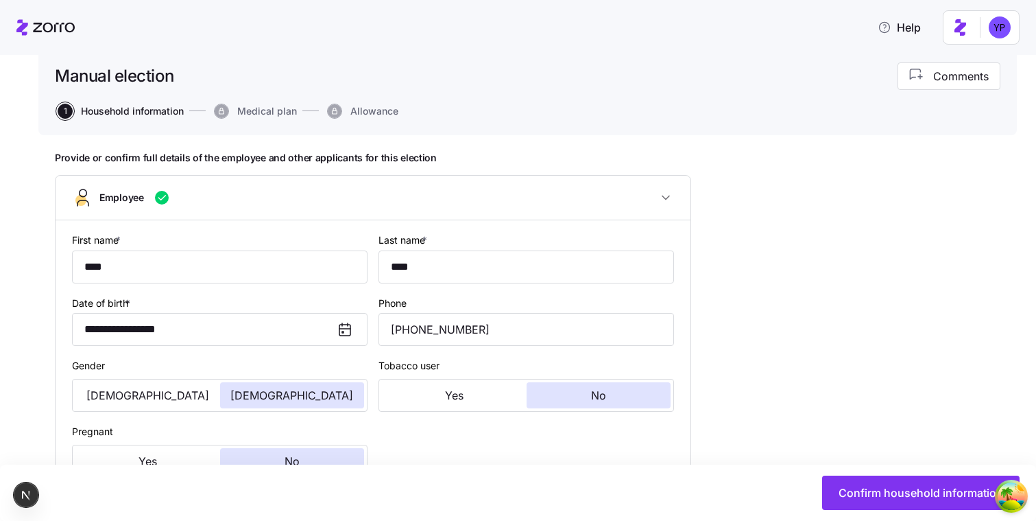
scroll to position [93, 0]
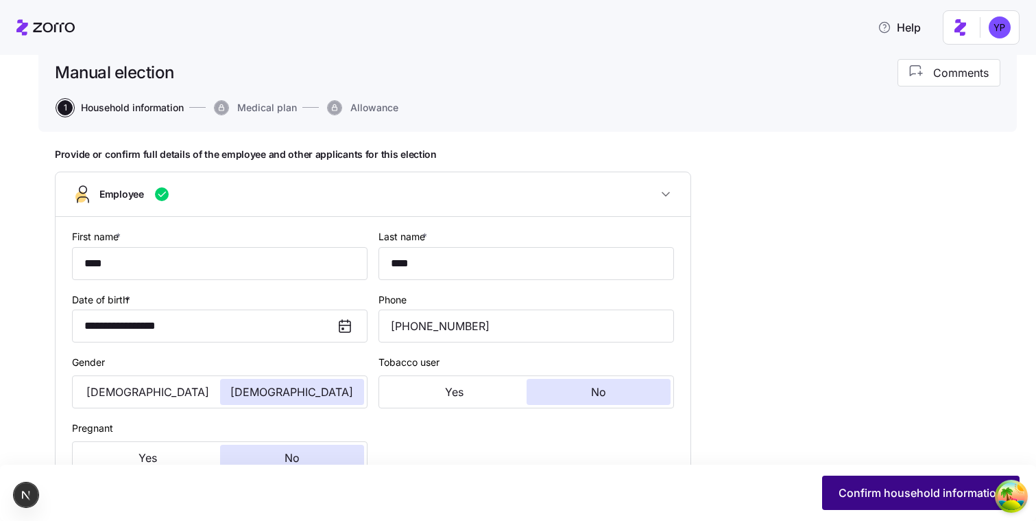
click at [844, 486] on span "Confirm household information" at bounding box center [921, 492] width 165 height 16
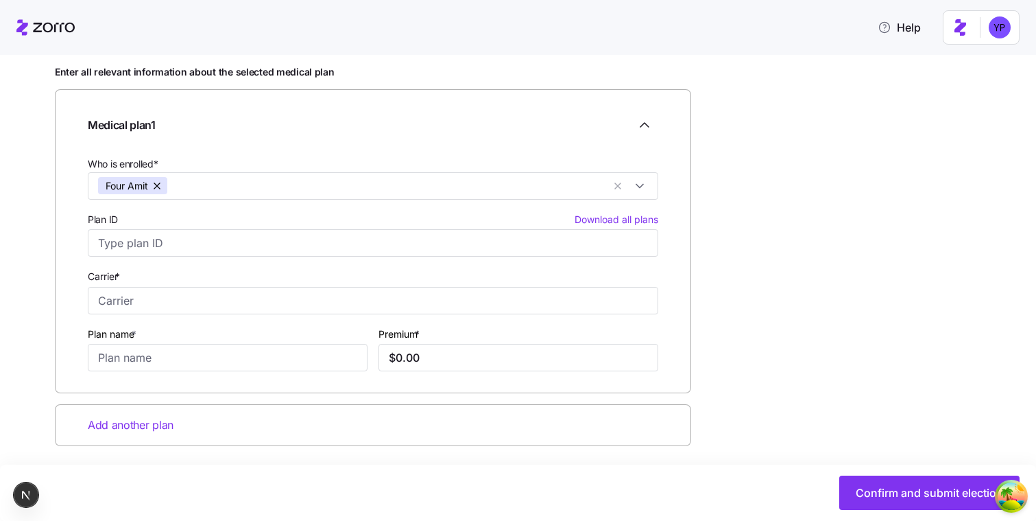
scroll to position [186, 0]
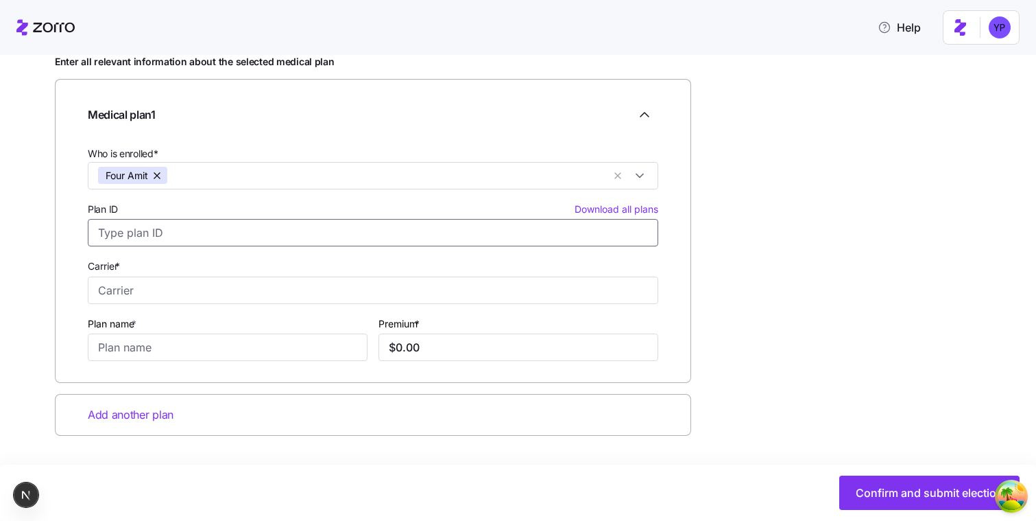
click at [460, 227] on input "Plan ID Download all plans" at bounding box center [373, 232] width 571 height 27
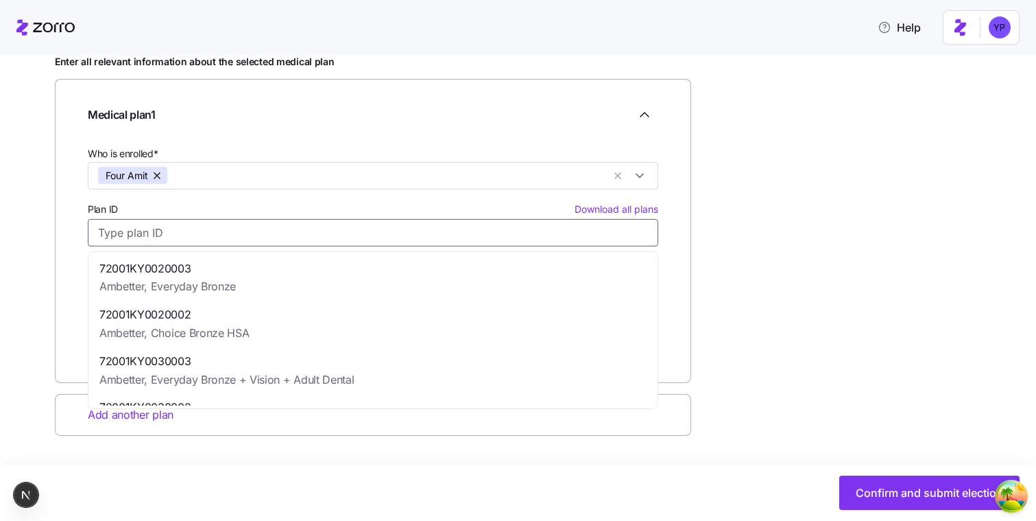
click at [377, 276] on div "72001KY0020003 Ambetter, Everyday Bronze" at bounding box center [373, 277] width 564 height 47
type input "72001KY0020003"
type input "Ambetter"
type input "Everyday Bronze"
type input "$815.53"
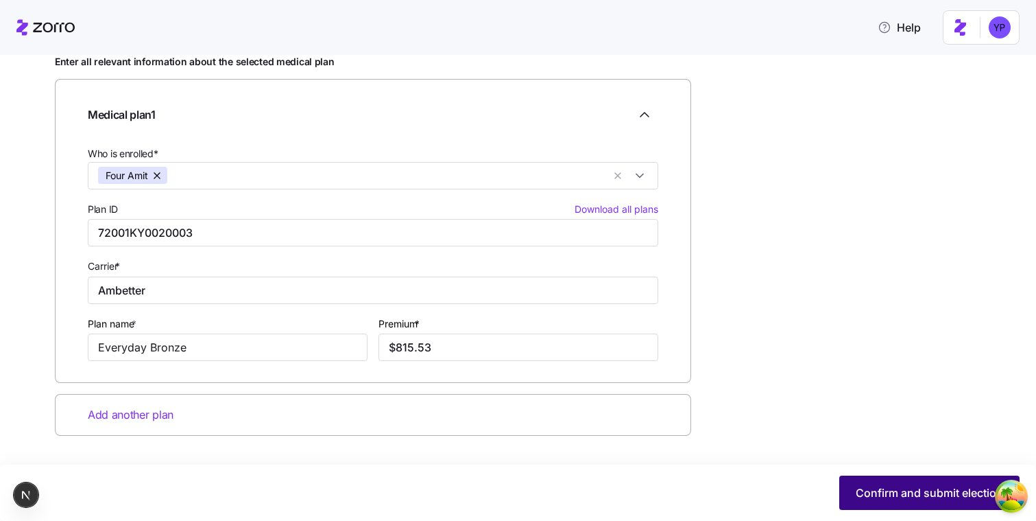
click at [879, 492] on span "Confirm and submit election" at bounding box center [929, 492] width 147 height 16
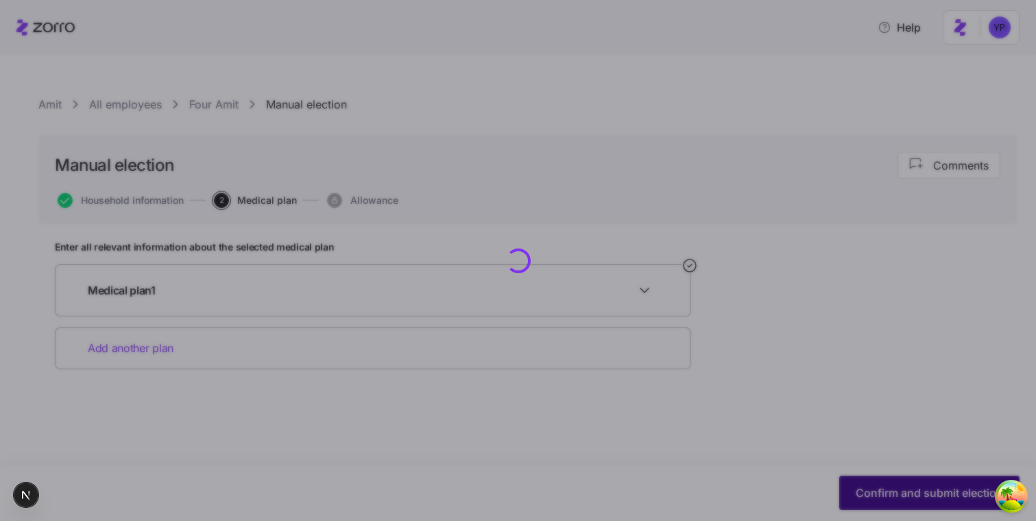
scroll to position [0, 0]
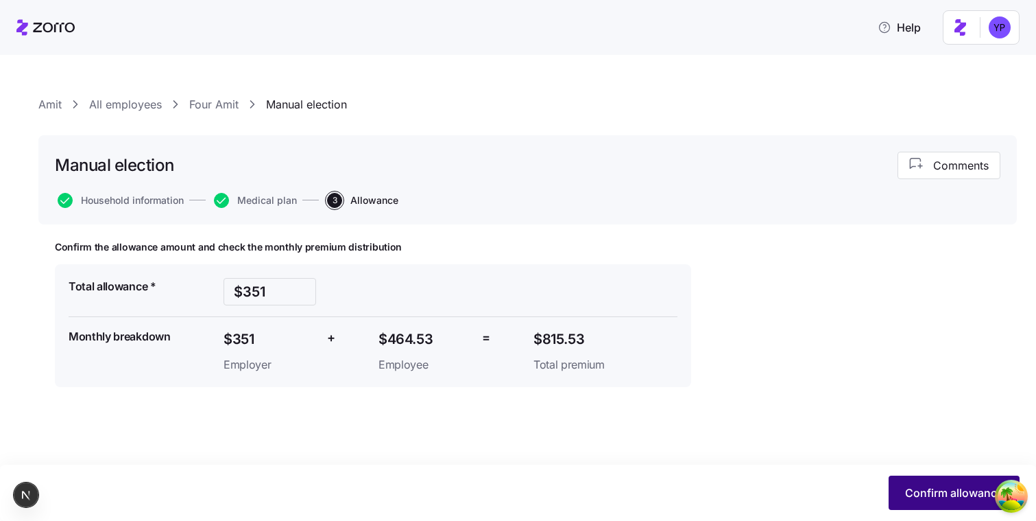
click at [950, 499] on span "Confirm allowance" at bounding box center [954, 492] width 98 height 16
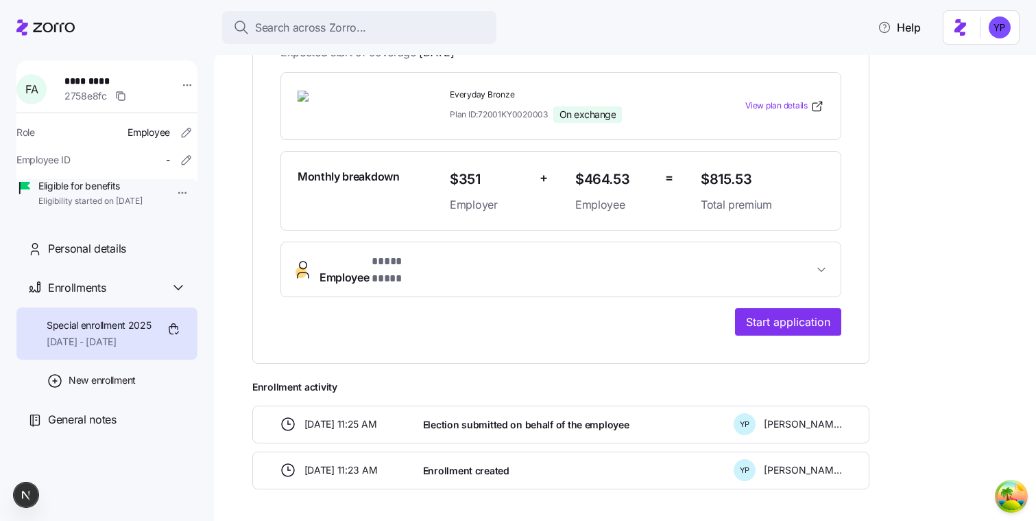
scroll to position [311, 0]
click at [764, 307] on button "Start application" at bounding box center [788, 320] width 106 height 27
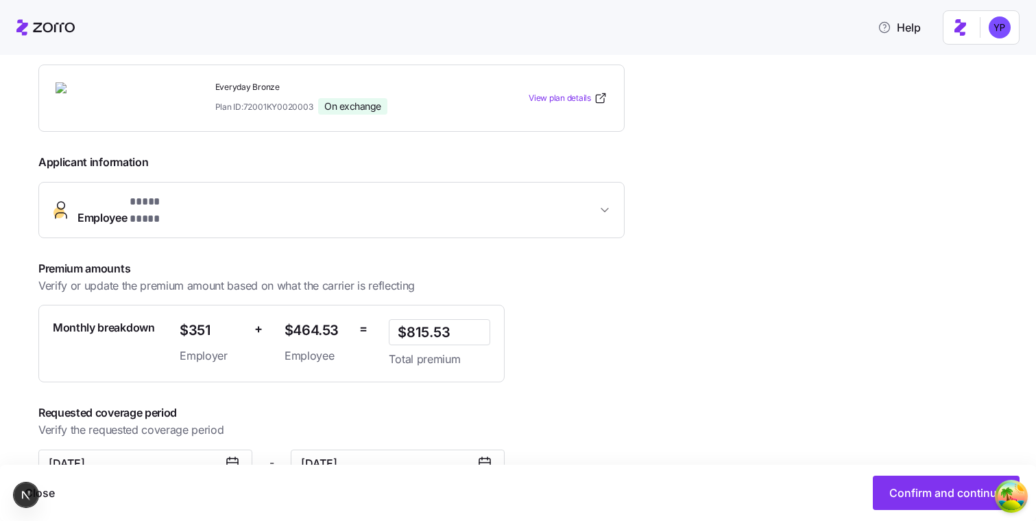
scroll to position [256, 0]
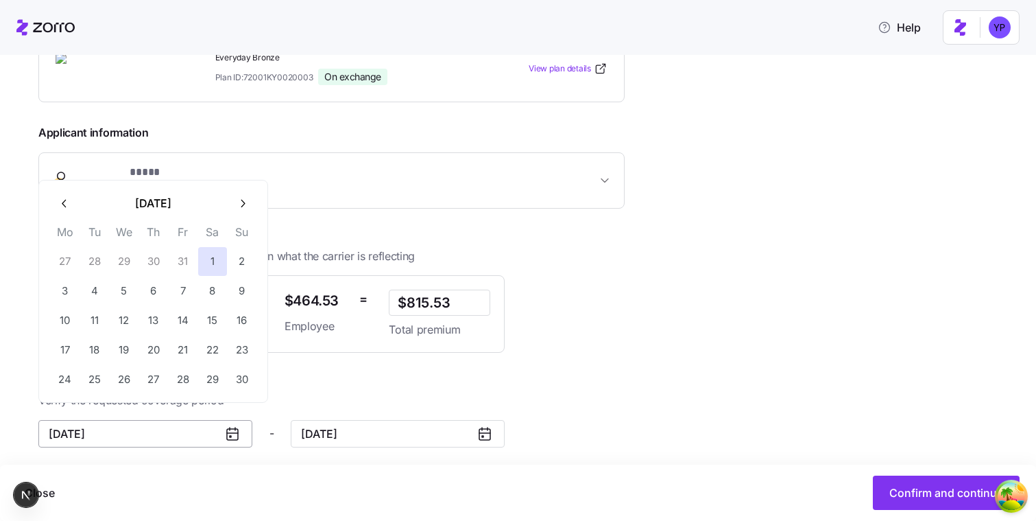
click at [102, 420] on input "November 1, 2025" at bounding box center [145, 433] width 214 height 27
click at [64, 213] on button "button" at bounding box center [64, 203] width 29 height 29
click at [222, 374] on button "1" at bounding box center [212, 379] width 29 height 29
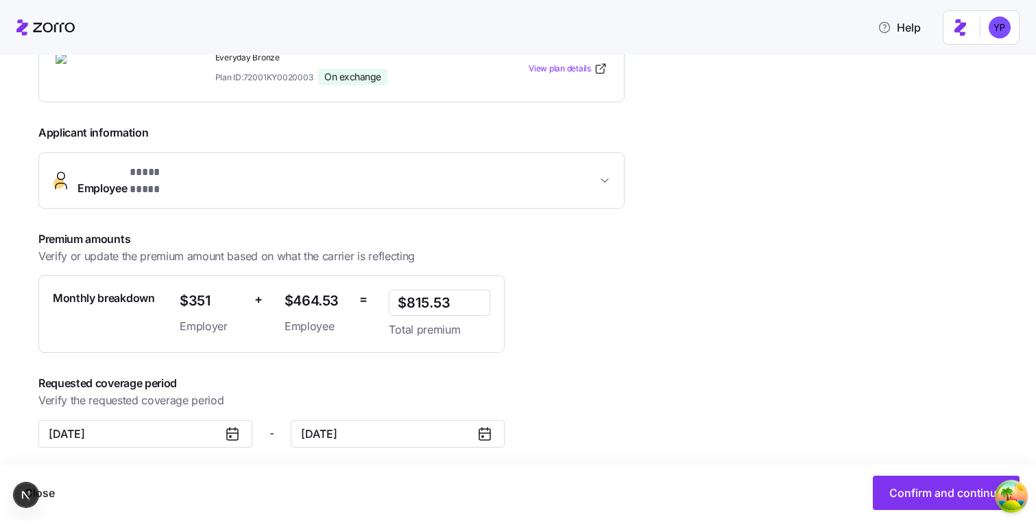
click at [156, 407] on div "**********" at bounding box center [356, 221] width 637 height 451
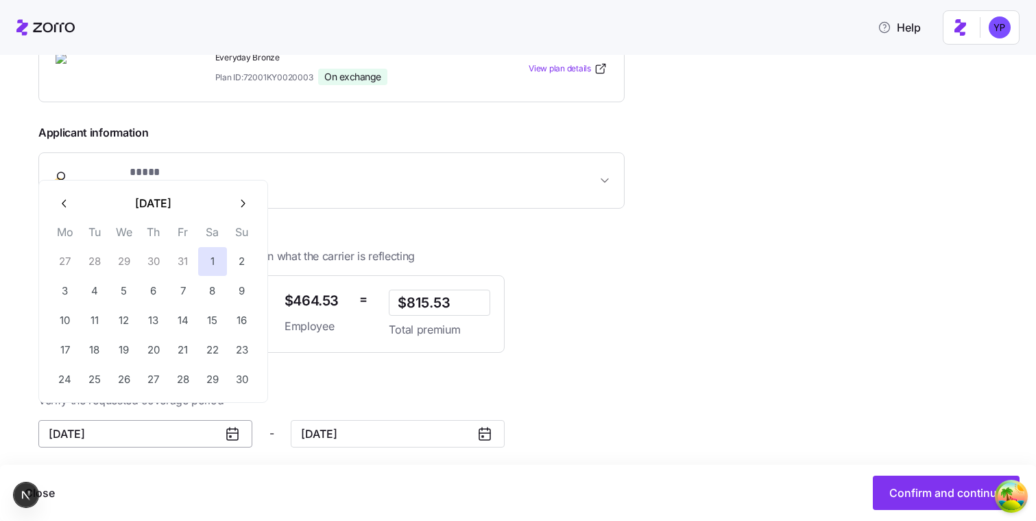
click at [160, 429] on input "November 1, 2025" at bounding box center [145, 433] width 214 height 27
click at [53, 208] on button "button" at bounding box center [64, 203] width 29 height 29
click at [134, 264] on button "1" at bounding box center [124, 261] width 29 height 29
type input "October 1, 2025"
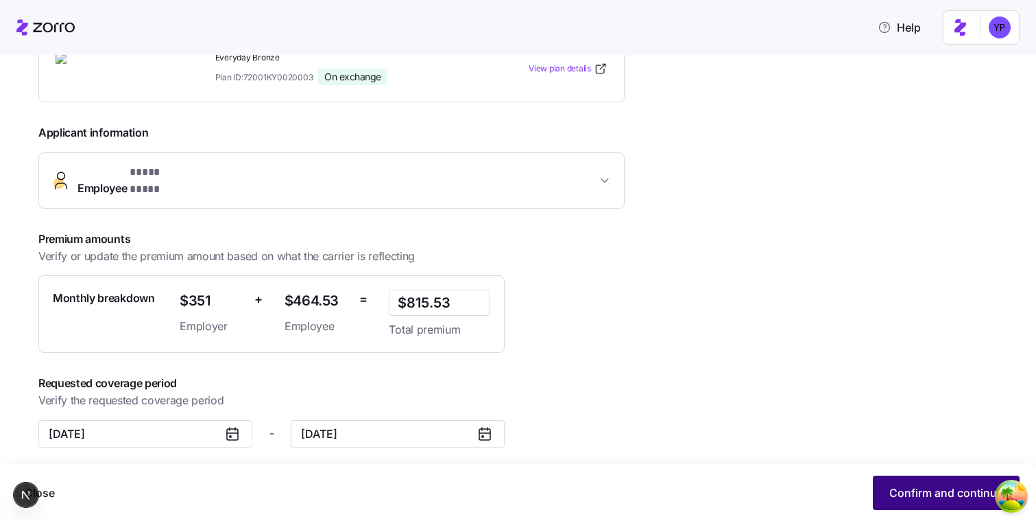
click at [887, 503] on button "Confirm and continue" at bounding box center [946, 492] width 147 height 34
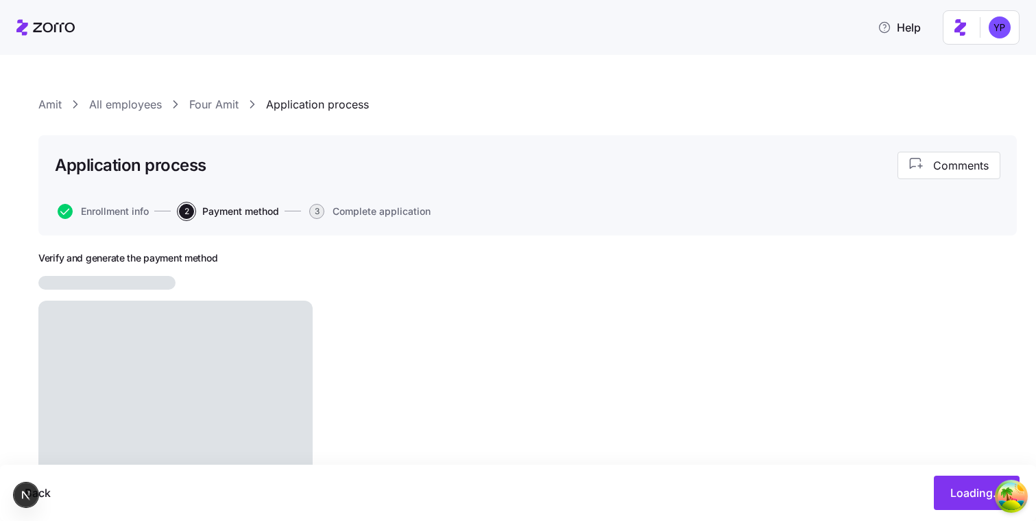
click at [314, 211] on span "3" at bounding box center [316, 211] width 15 height 15
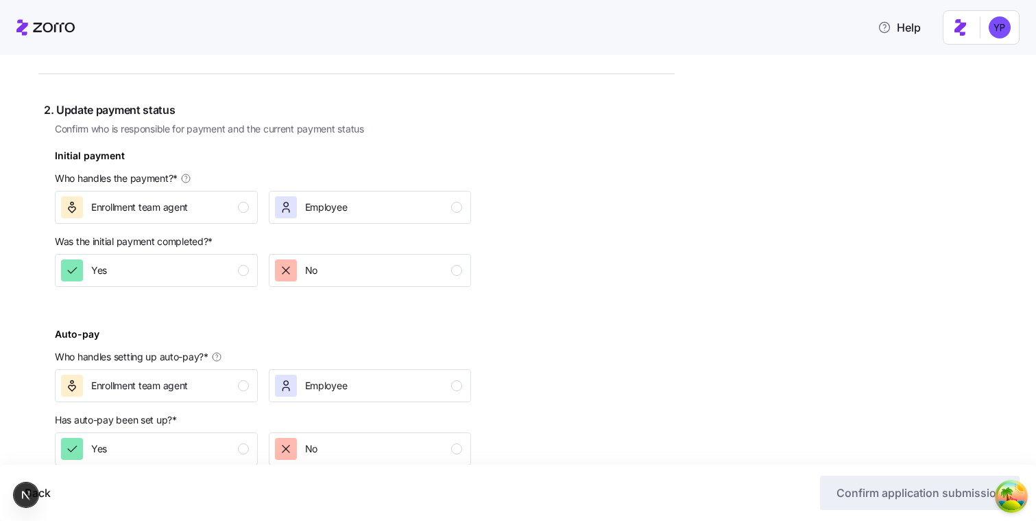
scroll to position [396, 0]
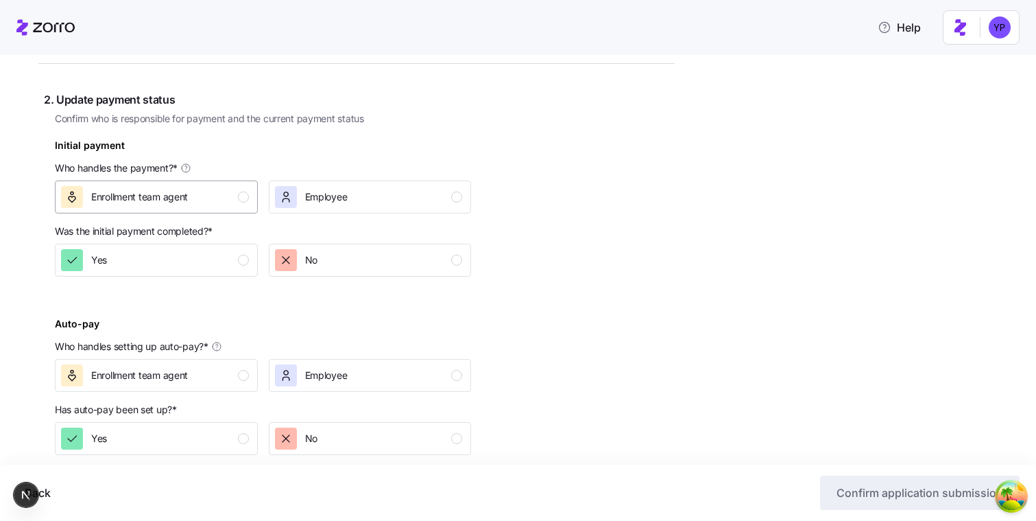
click at [202, 191] on div "Enrollment team agent" at bounding box center [155, 197] width 188 height 22
click at [308, 250] on div "No" at bounding box center [311, 260] width 12 height 22
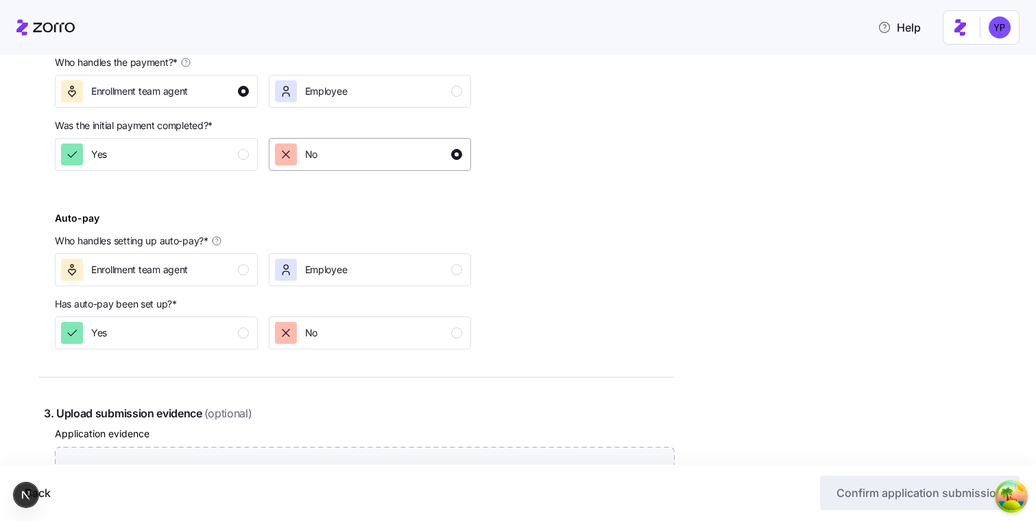
scroll to position [505, 0]
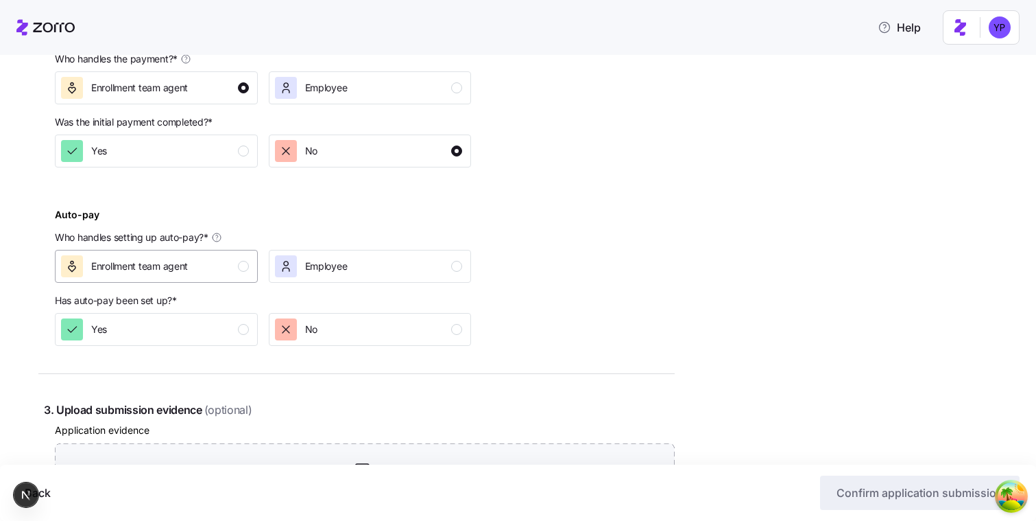
click at [243, 262] on div "button" at bounding box center [243, 266] width 11 height 11
click at [310, 332] on span "No" at bounding box center [311, 329] width 12 height 14
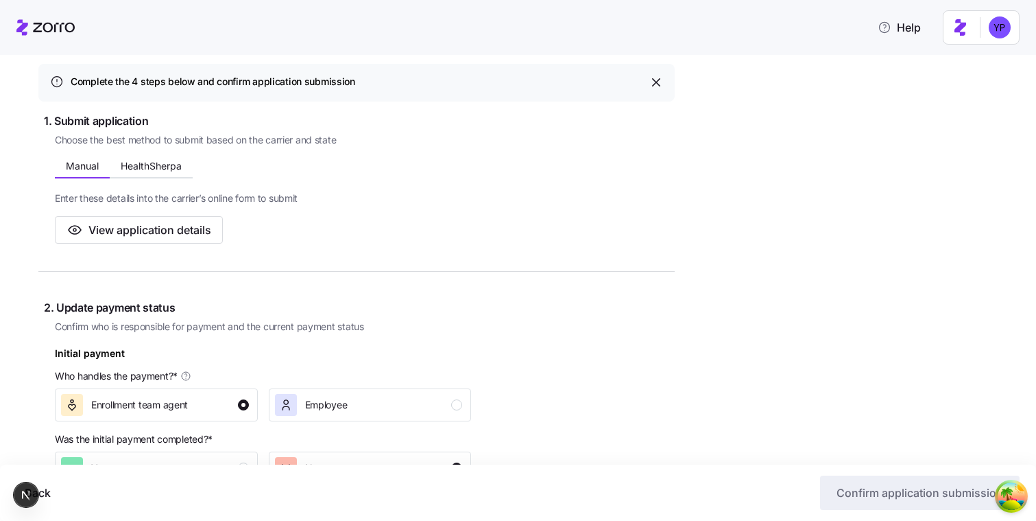
scroll to position [0, 0]
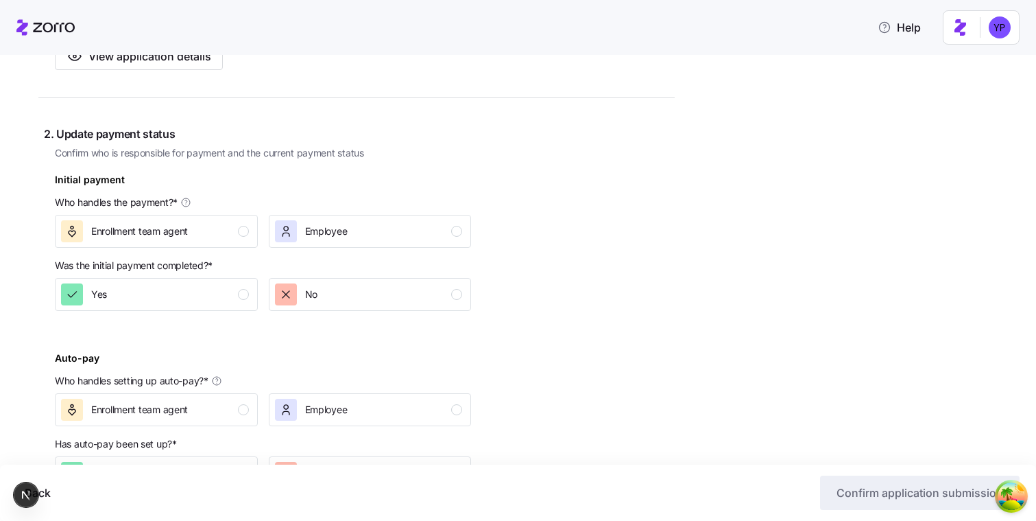
scroll to position [359, 0]
click at [224, 222] on div "Enrollment team agent" at bounding box center [155, 233] width 188 height 22
click at [215, 300] on div "Yes" at bounding box center [155, 296] width 188 height 22
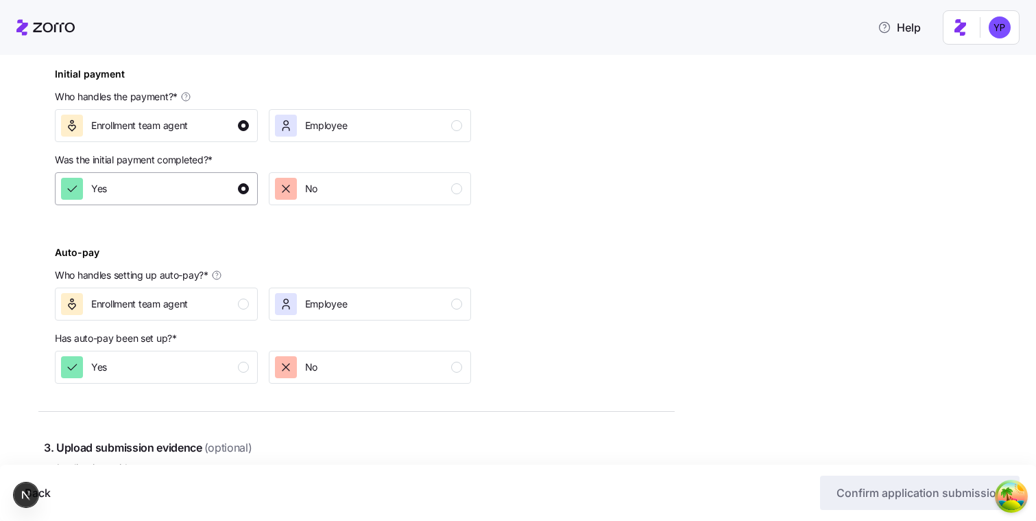
scroll to position [469, 0]
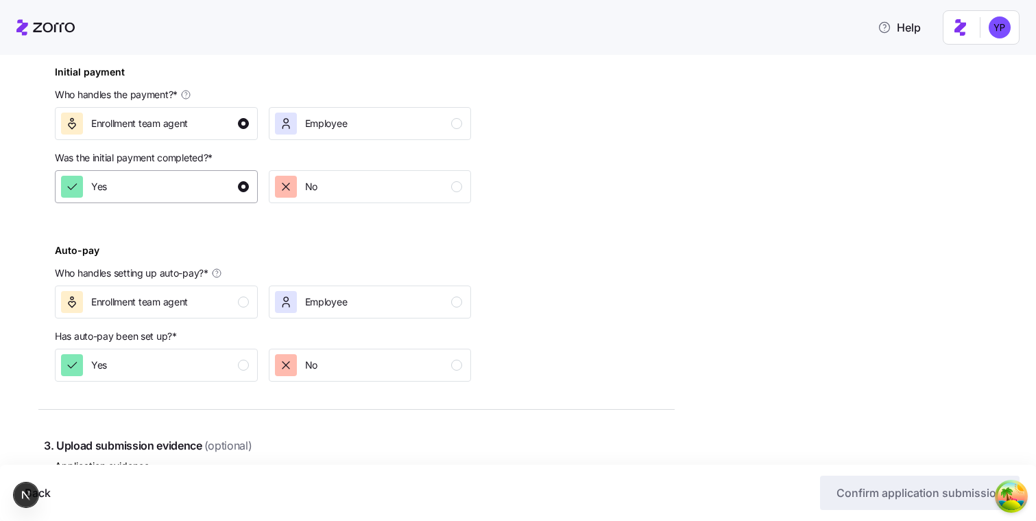
click at [215, 300] on div "Enrollment team agent" at bounding box center [155, 302] width 188 height 22
click at [217, 359] on div "Yes" at bounding box center [155, 365] width 188 height 22
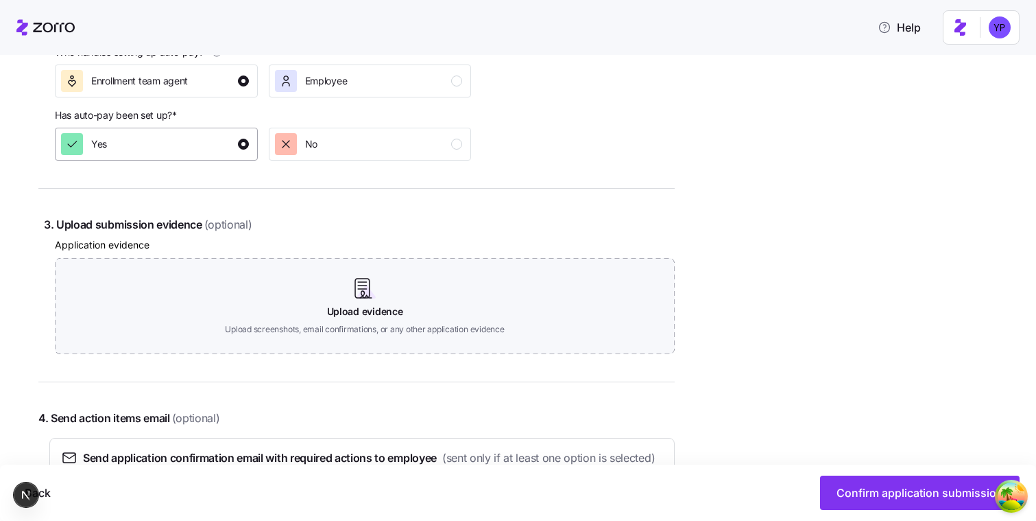
scroll to position [702, 0]
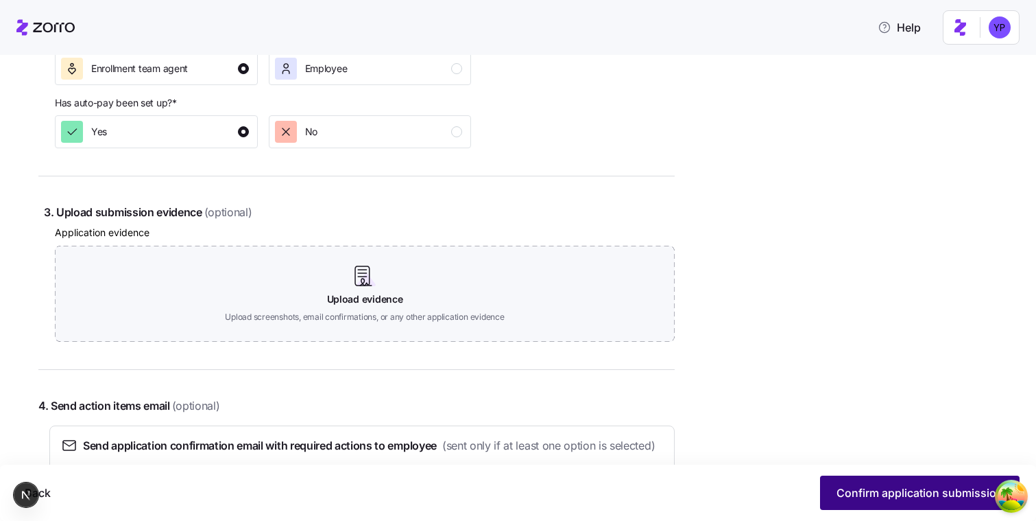
click at [855, 490] on span "Confirm application submission" at bounding box center [920, 492] width 167 height 16
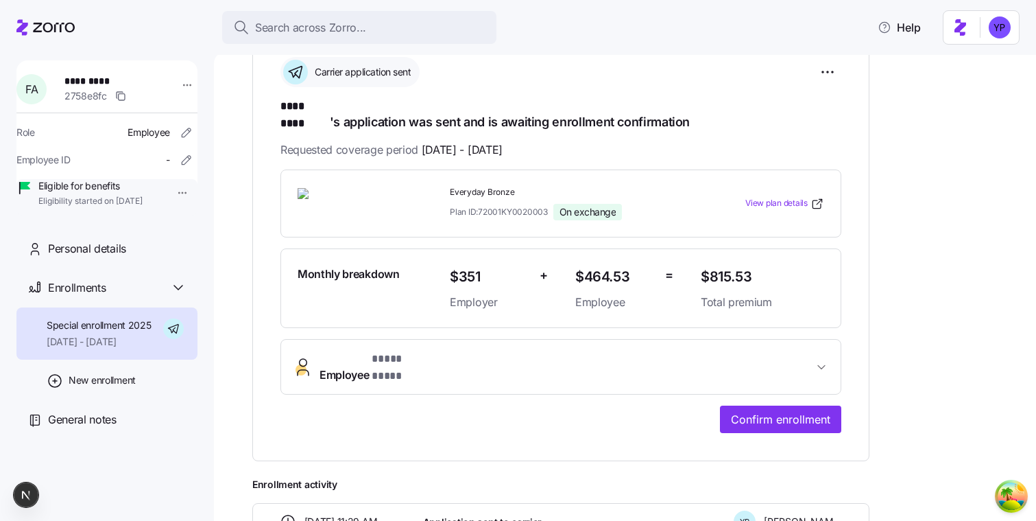
scroll to position [181, 0]
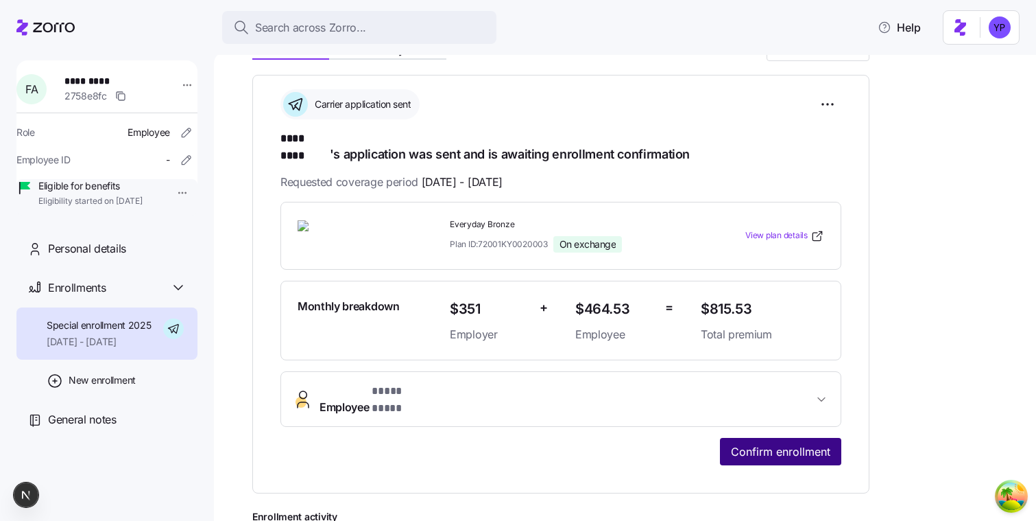
click at [782, 443] on span "Confirm enrollment" at bounding box center [780, 451] width 99 height 16
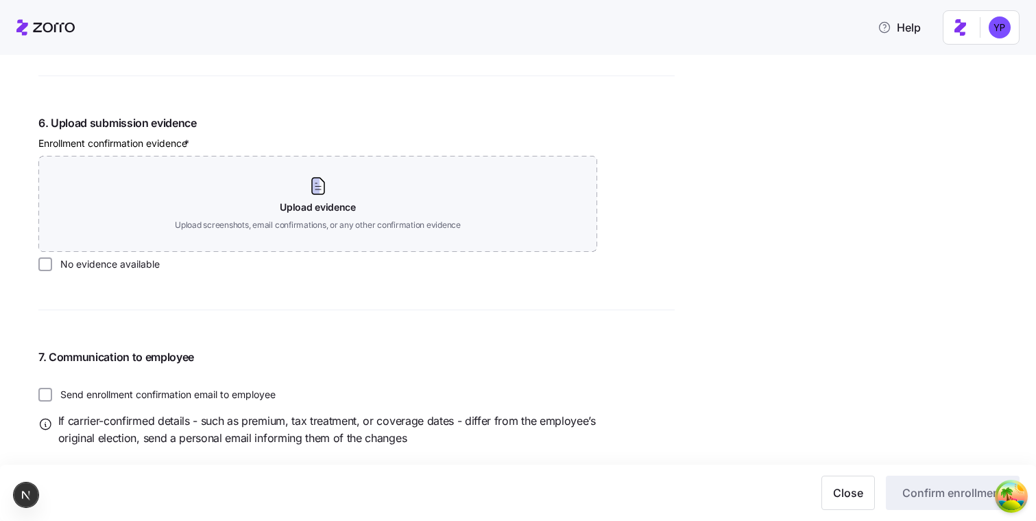
scroll to position [1545, 0]
click at [146, 263] on label "No evidence available" at bounding box center [106, 265] width 108 height 14
click at [52, 263] on input "No evidence available" at bounding box center [45, 265] width 14 height 14
checkbox input "true"
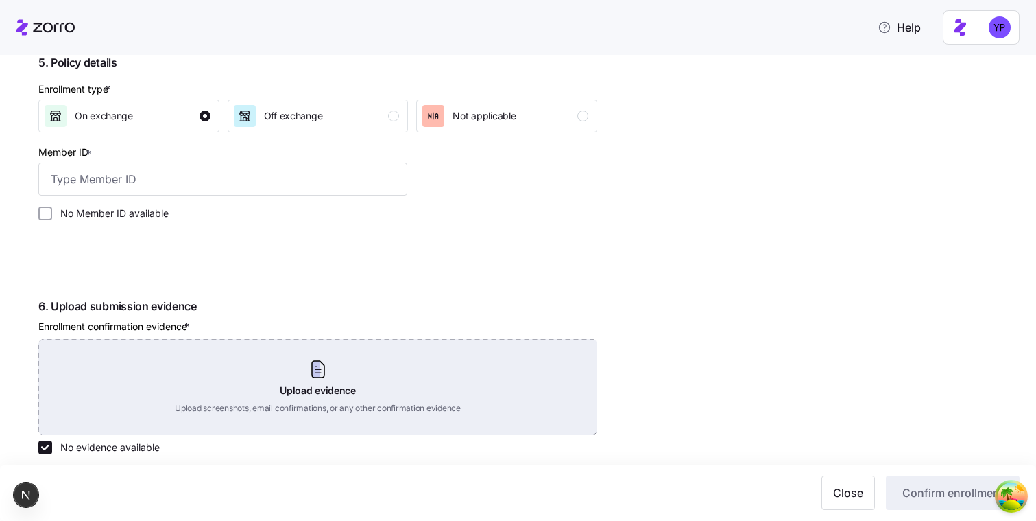
scroll to position [1345, 0]
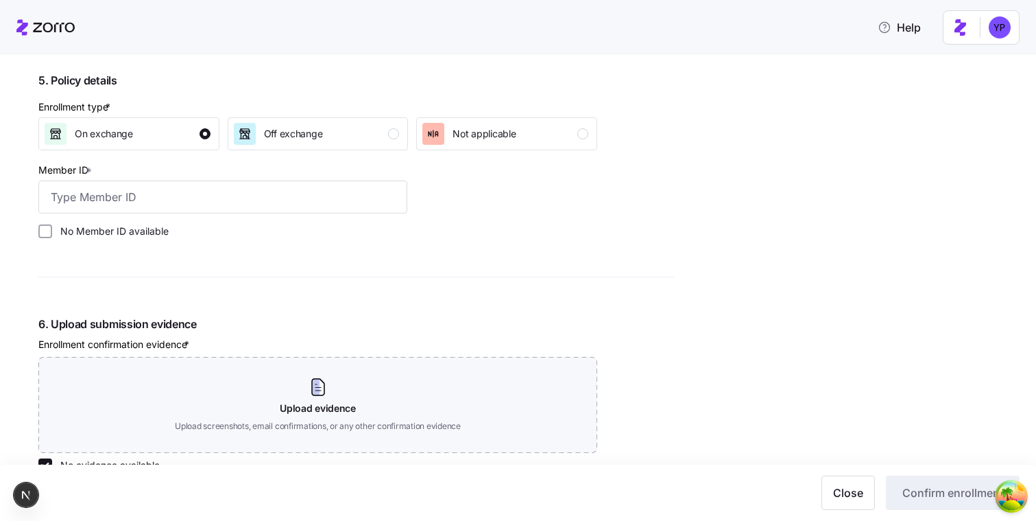
click at [149, 228] on label "No Member ID available" at bounding box center [110, 231] width 117 height 14
click at [52, 228] on input "No Member ID available" at bounding box center [45, 231] width 14 height 14
checkbox input "true"
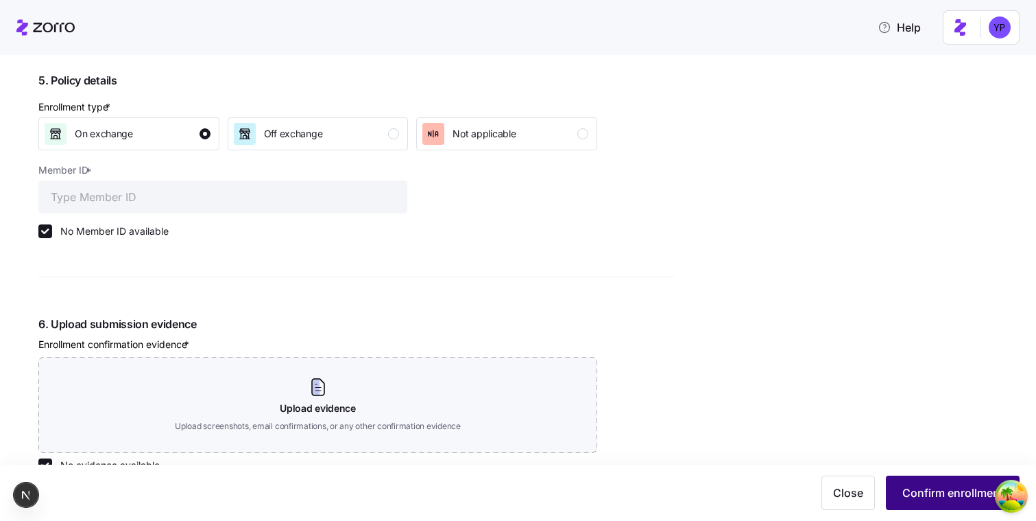
click at [925, 495] on span "Confirm enrollment" at bounding box center [953, 492] width 101 height 16
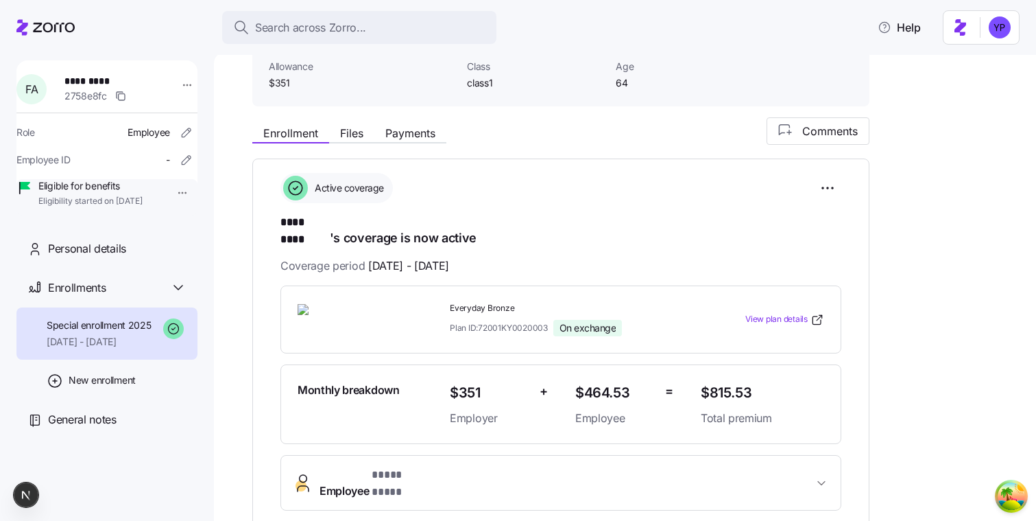
scroll to position [129, 0]
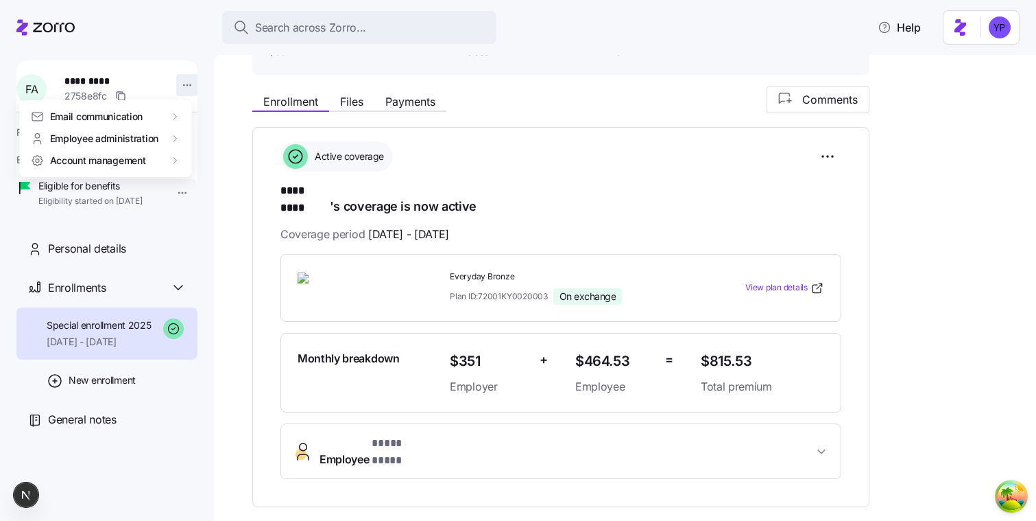
click at [176, 75] on html "**********" at bounding box center [518, 256] width 1036 height 512
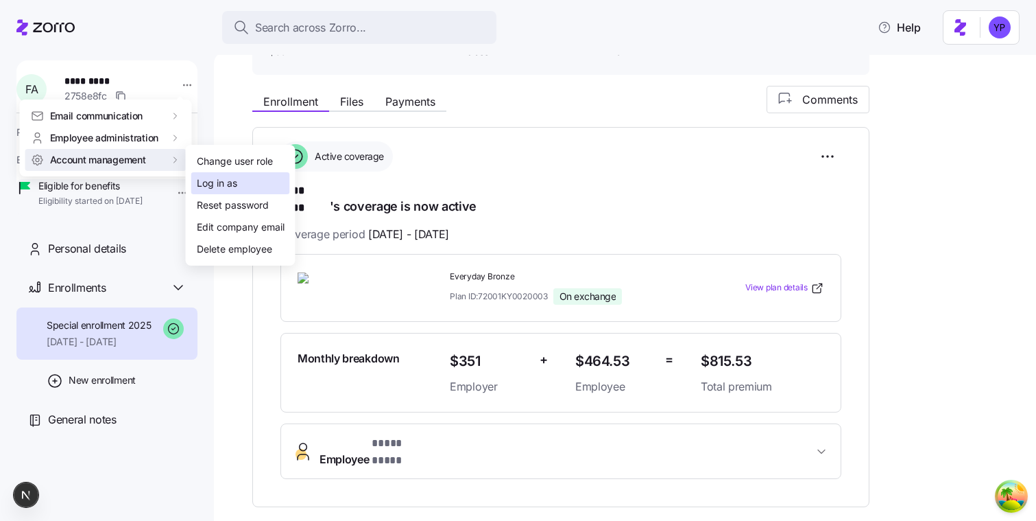
click at [230, 184] on div "Log in as" at bounding box center [217, 183] width 40 height 15
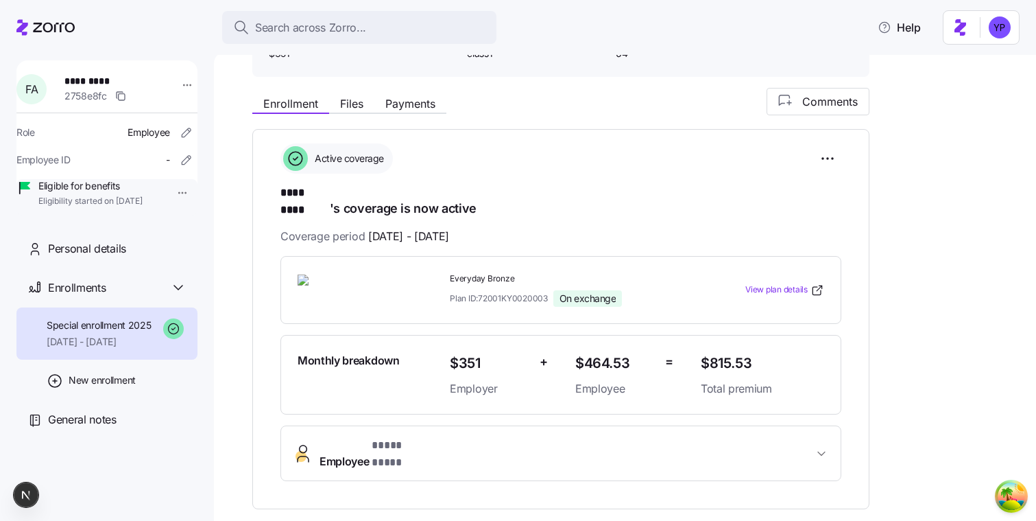
scroll to position [82, 0]
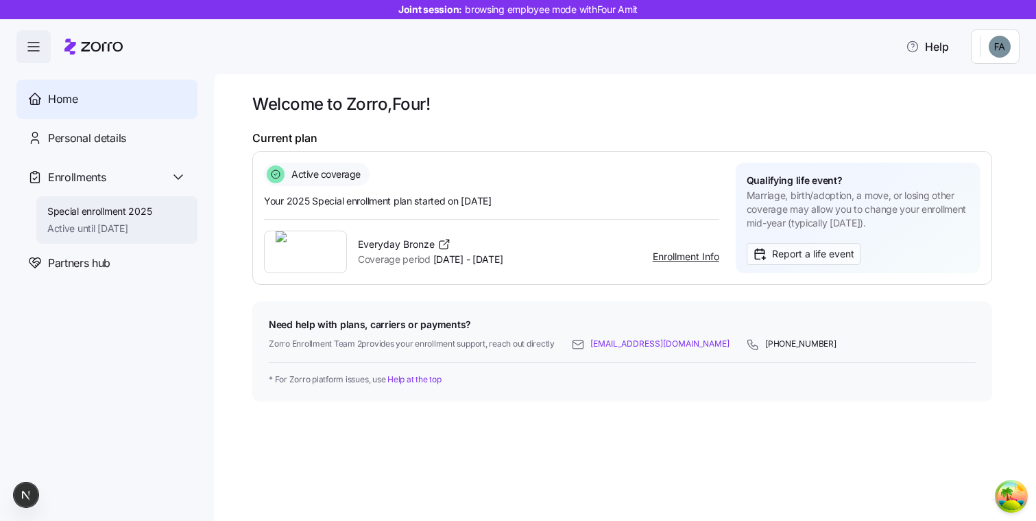
click at [142, 219] on div "Special enrollment 2025 Active until [DATE]" at bounding box center [99, 219] width 105 height 31
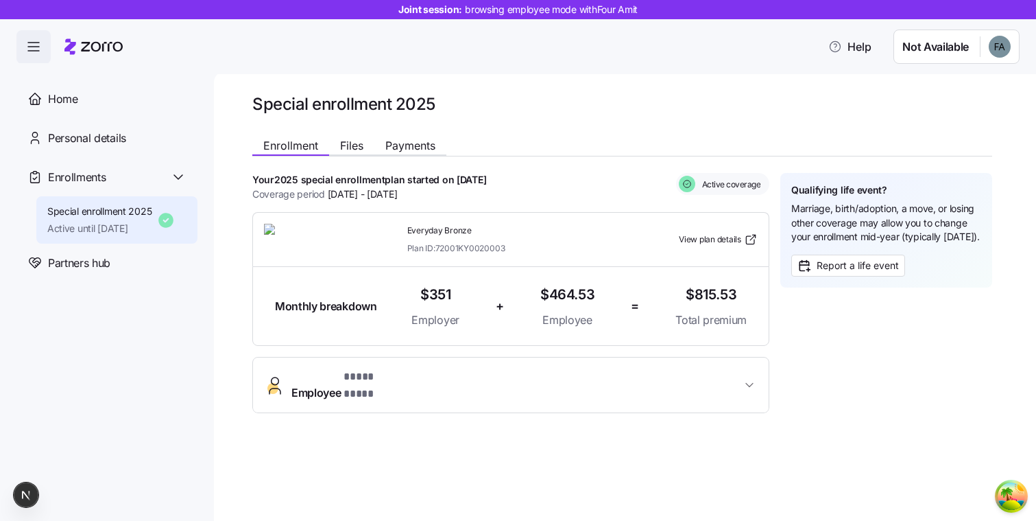
drag, startPoint x: 515, startPoint y: 174, endPoint x: 446, endPoint y: 177, distance: 69.4
click at [445, 176] on div "Your 2025 special enrollment plan started on [DATE] Coverage period [DATE] - [D…" at bounding box center [510, 187] width 517 height 28
drag, startPoint x: 326, startPoint y: 196, endPoint x: 377, endPoint y: 195, distance: 51.4
click at [378, 195] on span "Coverage period [DATE] - [DATE]" at bounding box center [324, 194] width 145 height 15
click at [523, 180] on div "Your 2025 special enrollment plan started on [DATE] Coverage period [DATE] - [D…" at bounding box center [510, 187] width 517 height 28
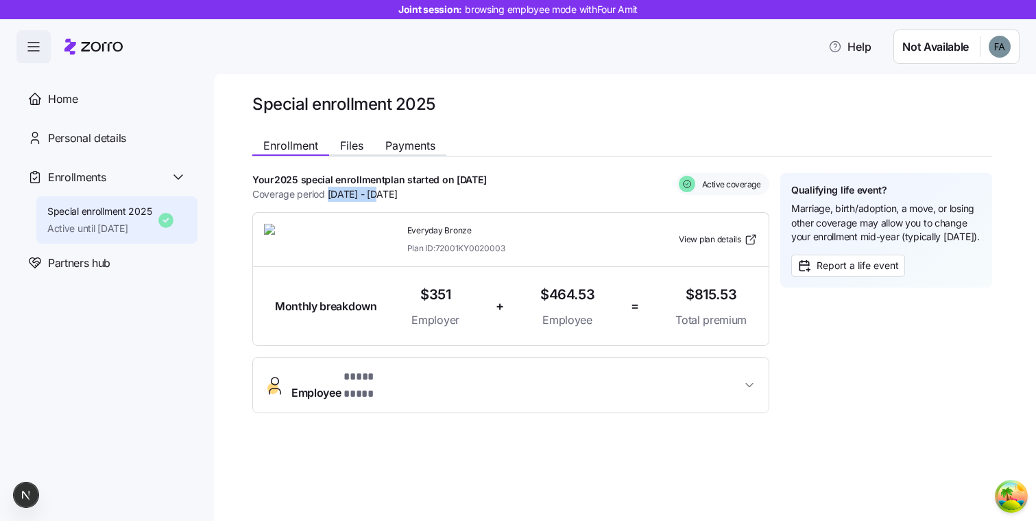
drag, startPoint x: 329, startPoint y: 193, endPoint x: 377, endPoint y: 193, distance: 48.0
click at [377, 193] on span "[DATE] - [DATE]" at bounding box center [363, 194] width 70 height 15
click at [385, 70] on div "Help Not Available" at bounding box center [518, 46] width 1036 height 55
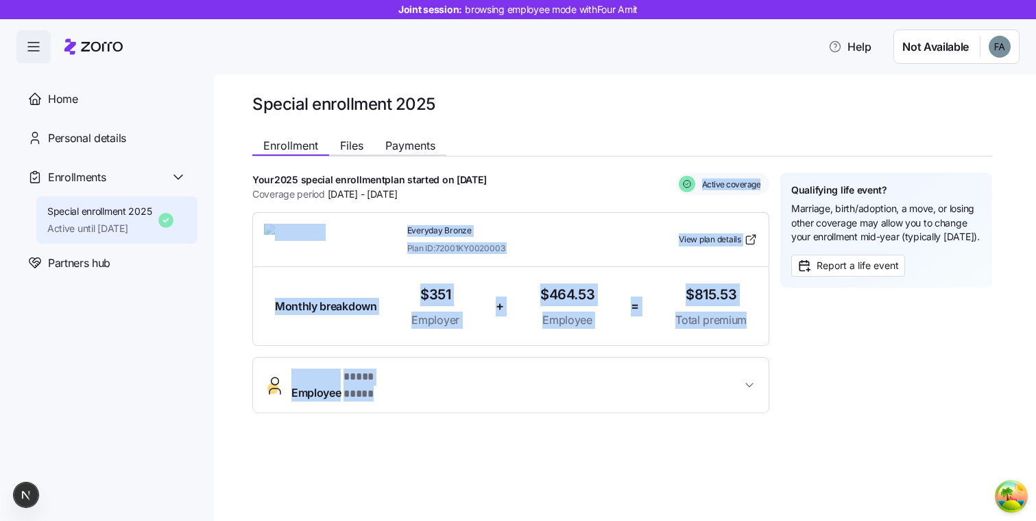
drag, startPoint x: 688, startPoint y: 182, endPoint x: 785, endPoint y: 190, distance: 97.1
click at [785, 190] on div "**********" at bounding box center [622, 293] width 740 height 240
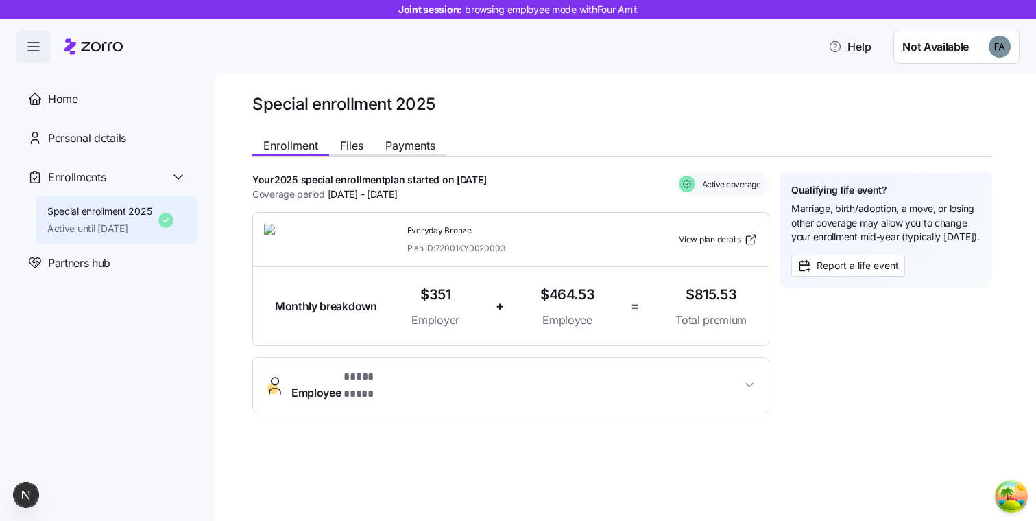
click at [671, 187] on div "Your 2025 special enrollment plan started on [DATE] Coverage period [DATE] - [D…" at bounding box center [510, 187] width 517 height 28
drag, startPoint x: 357, startPoint y: 198, endPoint x: 461, endPoint y: 203, distance: 104.4
click at [461, 203] on div "**********" at bounding box center [510, 293] width 517 height 240
click at [398, 197] on span "[DATE] - [DATE]" at bounding box center [363, 194] width 70 height 15
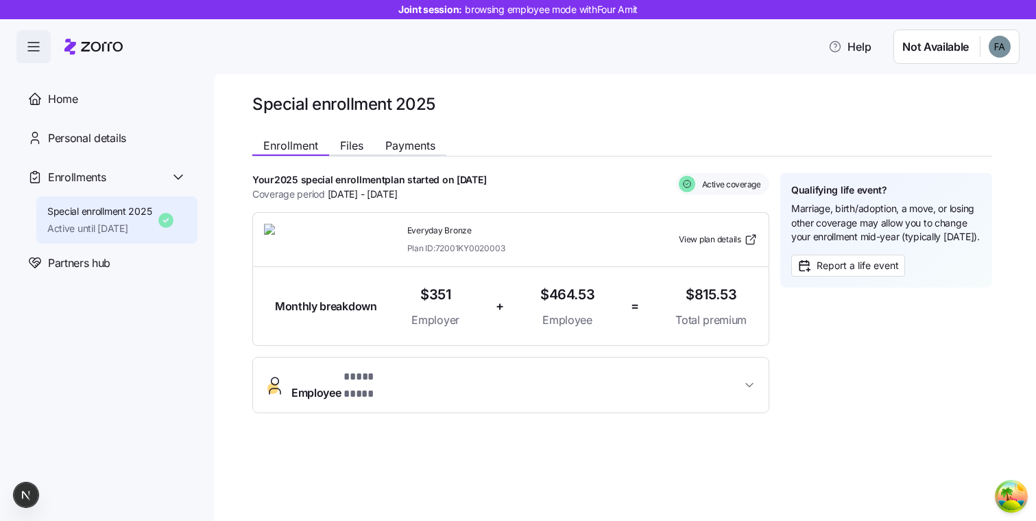
click at [398, 197] on span "[DATE] - [DATE]" at bounding box center [363, 194] width 70 height 15
click at [372, 196] on span "[DATE] - [DATE]" at bounding box center [363, 194] width 70 height 15
click at [296, 195] on span "Coverage period [DATE] - [DATE]" at bounding box center [324, 194] width 145 height 15
click at [459, 91] on div "**********" at bounding box center [625, 295] width 822 height 449
